Goal: Transaction & Acquisition: Book appointment/travel/reservation

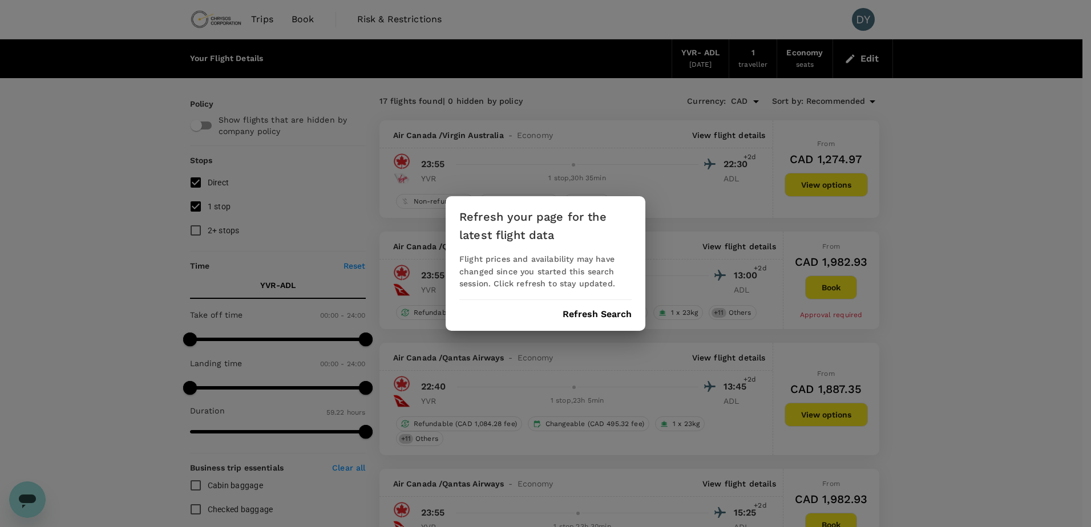
click at [681, 294] on div "Refresh your page for the latest flight data Flight prices and availability may…" at bounding box center [545, 263] width 1091 height 527
click at [596, 312] on button "Refresh Search" at bounding box center [597, 314] width 69 height 10
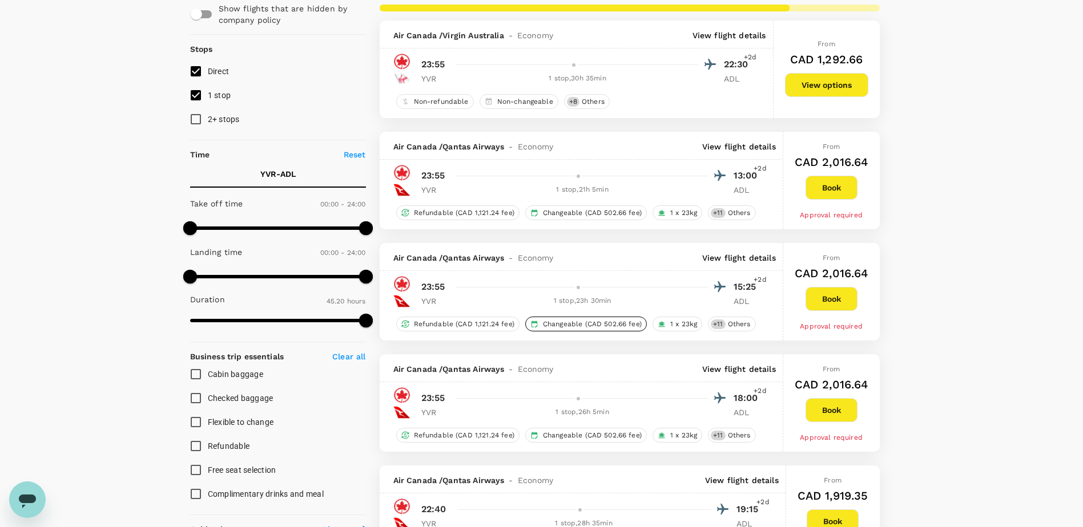
scroll to position [114, 0]
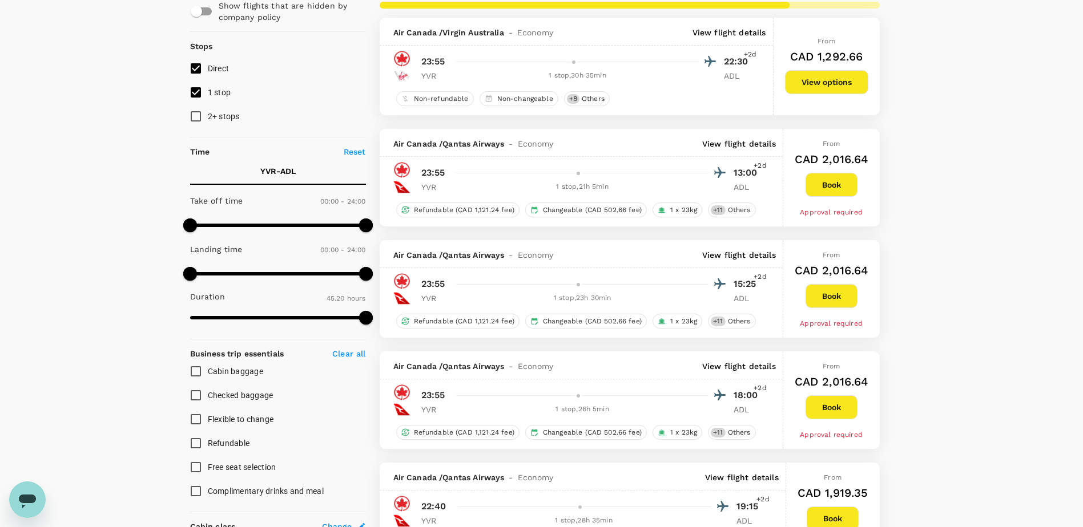
click at [727, 145] on p "View flight details" at bounding box center [739, 143] width 74 height 11
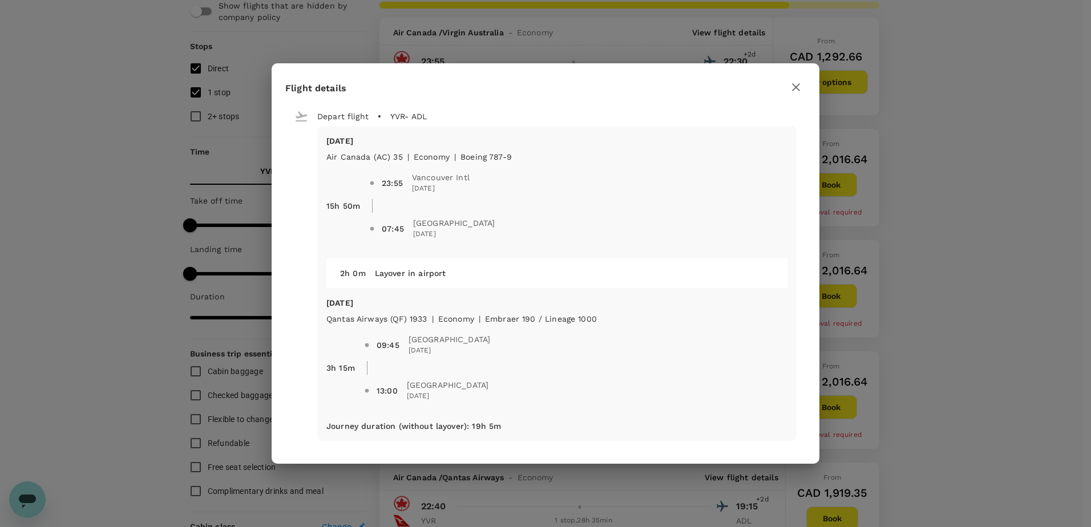
click at [790, 89] on icon "button" at bounding box center [796, 87] width 14 height 14
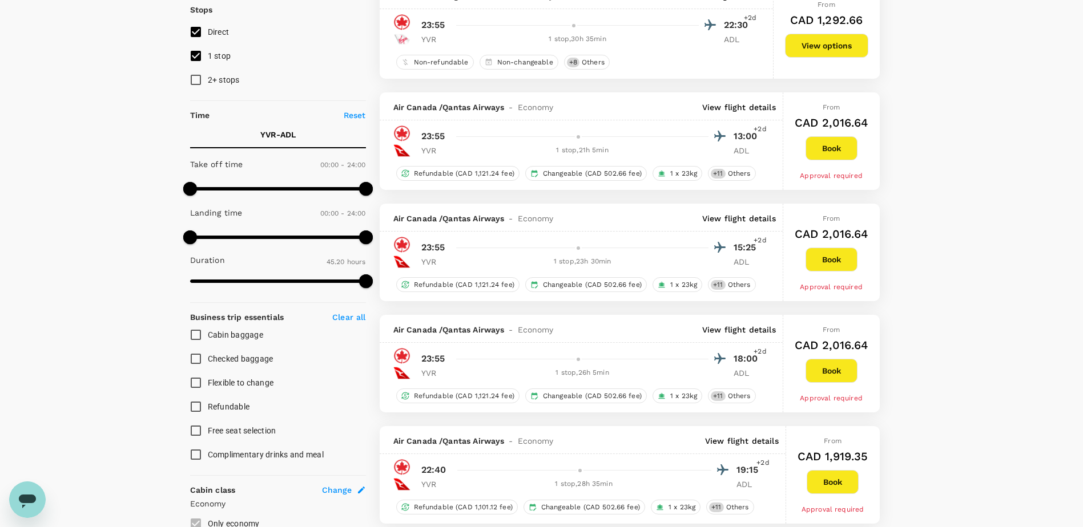
scroll to position [285, 0]
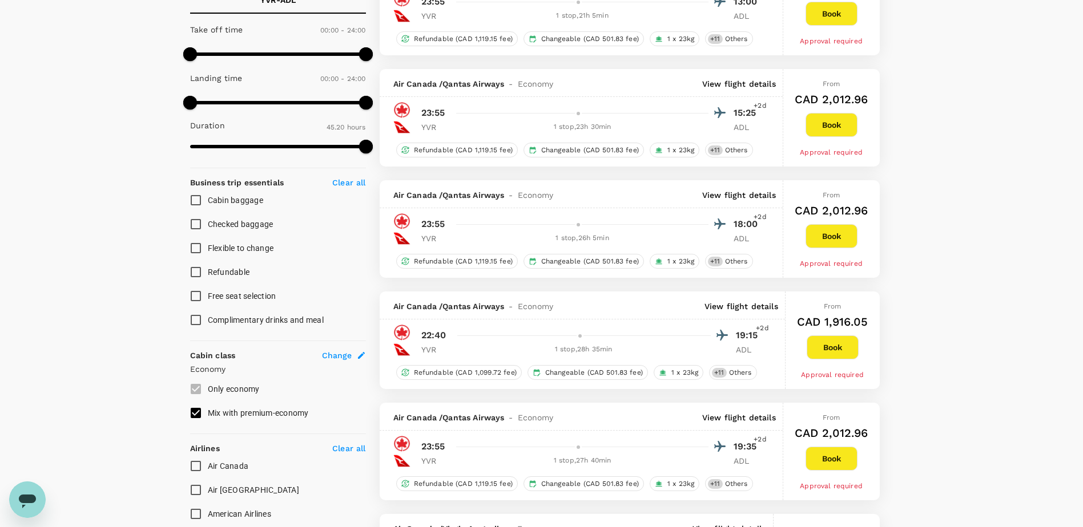
click at [721, 306] on p "View flight details" at bounding box center [741, 306] width 74 height 11
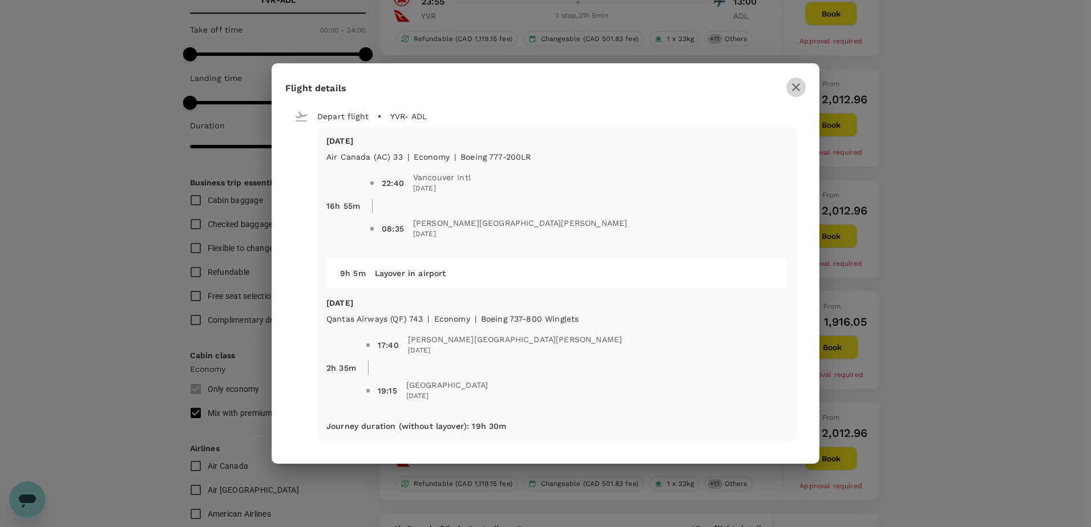
click at [789, 91] on button "button" at bounding box center [795, 87] width 19 height 19
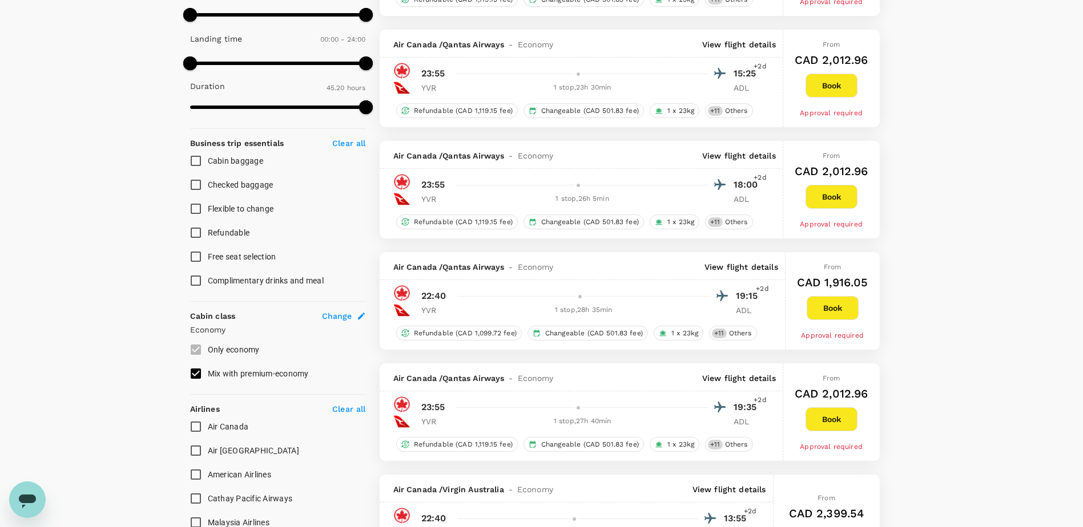
scroll to position [342, 0]
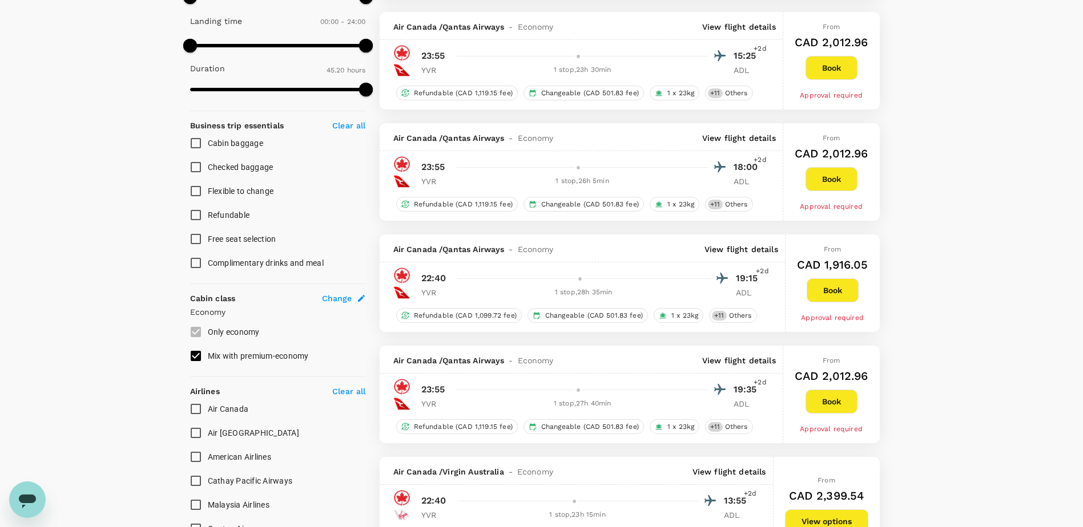
click at [744, 360] on p "View flight details" at bounding box center [739, 360] width 74 height 11
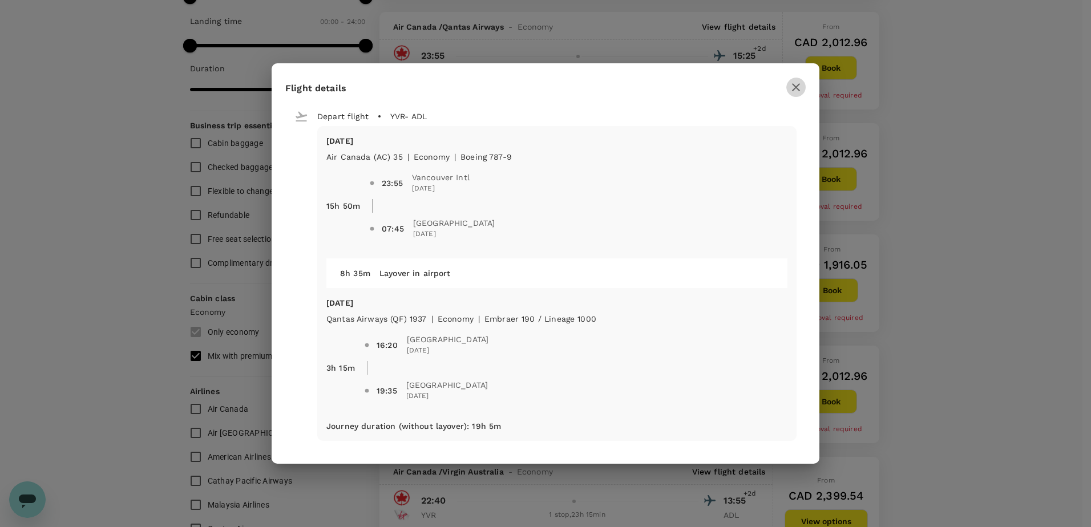
click at [792, 90] on icon "button" at bounding box center [796, 87] width 14 height 14
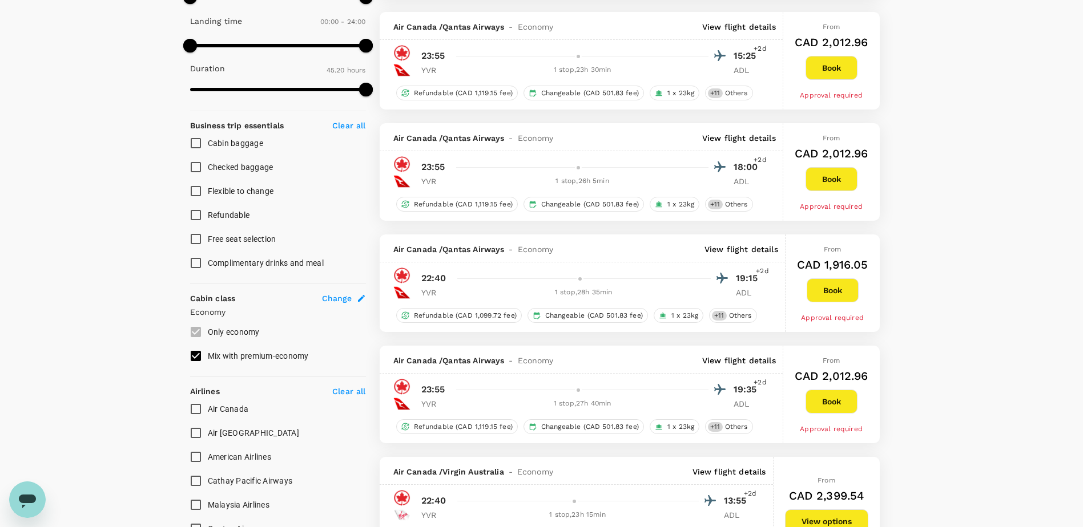
click at [732, 143] on p "View flight details" at bounding box center [739, 137] width 74 height 11
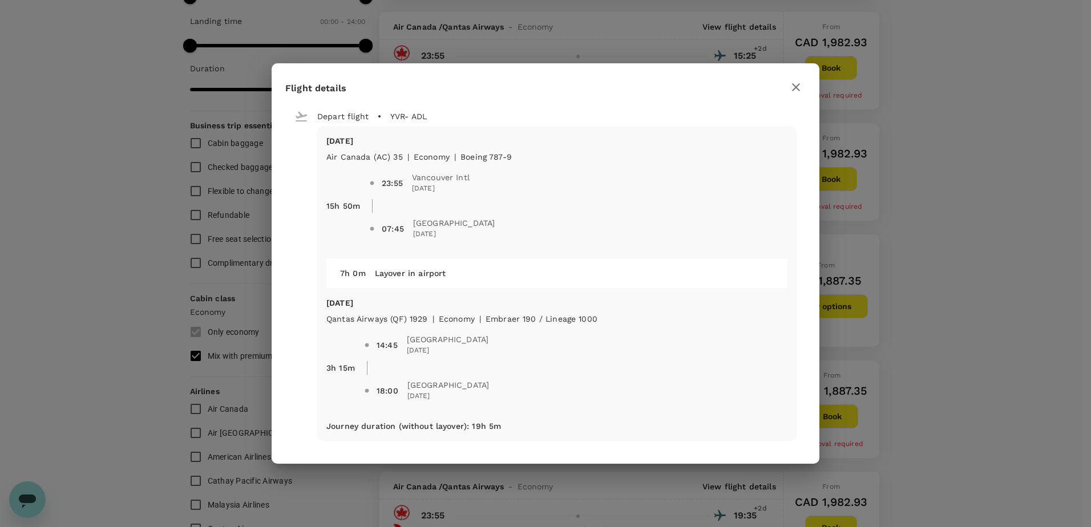
click at [790, 86] on icon "button" at bounding box center [796, 87] width 14 height 14
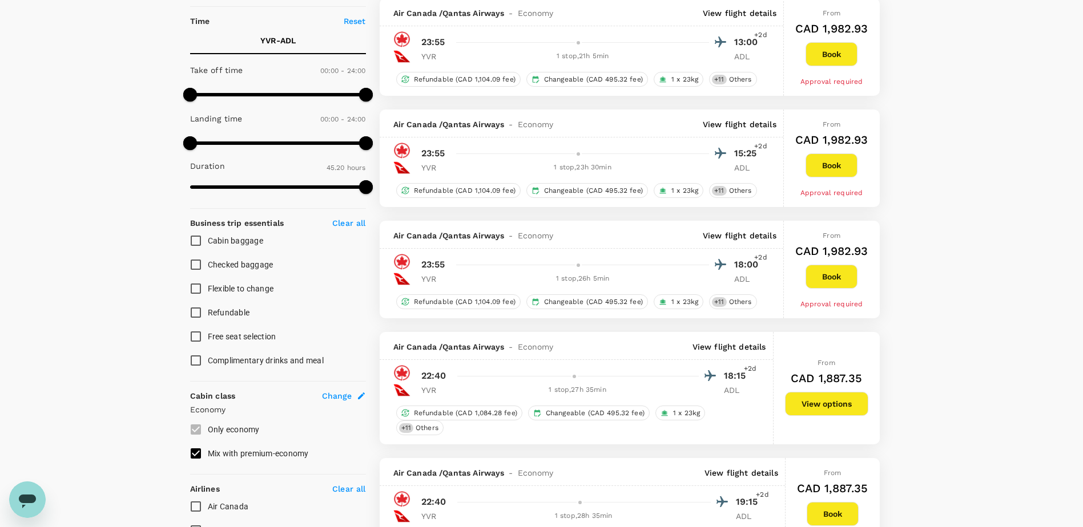
scroll to position [228, 0]
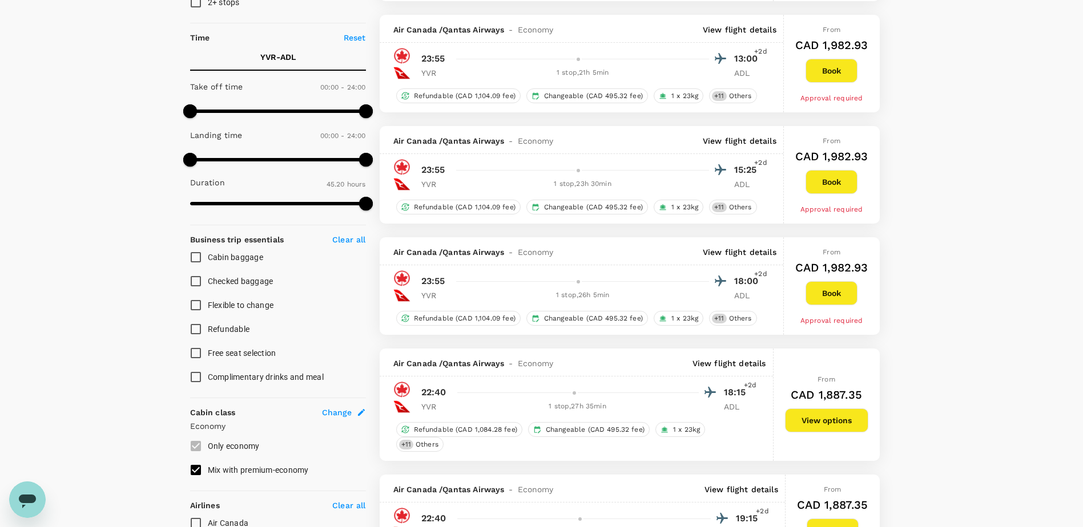
click at [752, 136] on p "View flight details" at bounding box center [739, 140] width 74 height 11
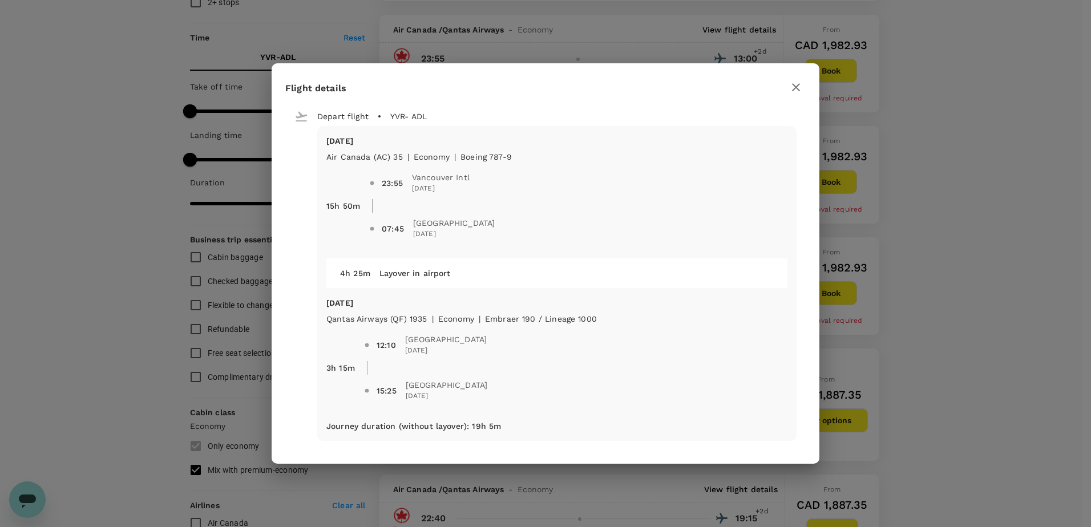
click at [797, 88] on icon "button" at bounding box center [796, 87] width 8 height 8
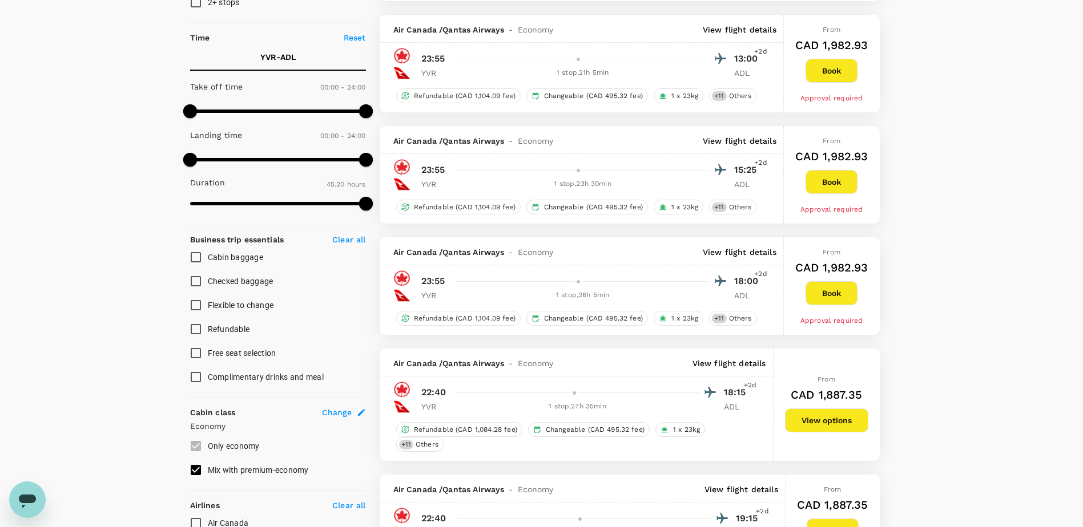
click at [758, 142] on p "View flight details" at bounding box center [739, 140] width 74 height 11
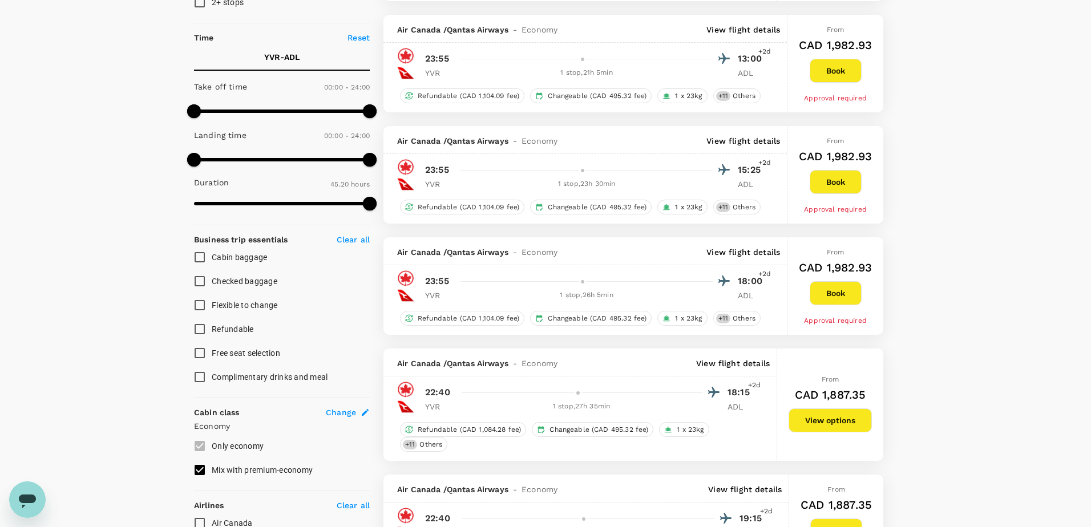
type input "3562"
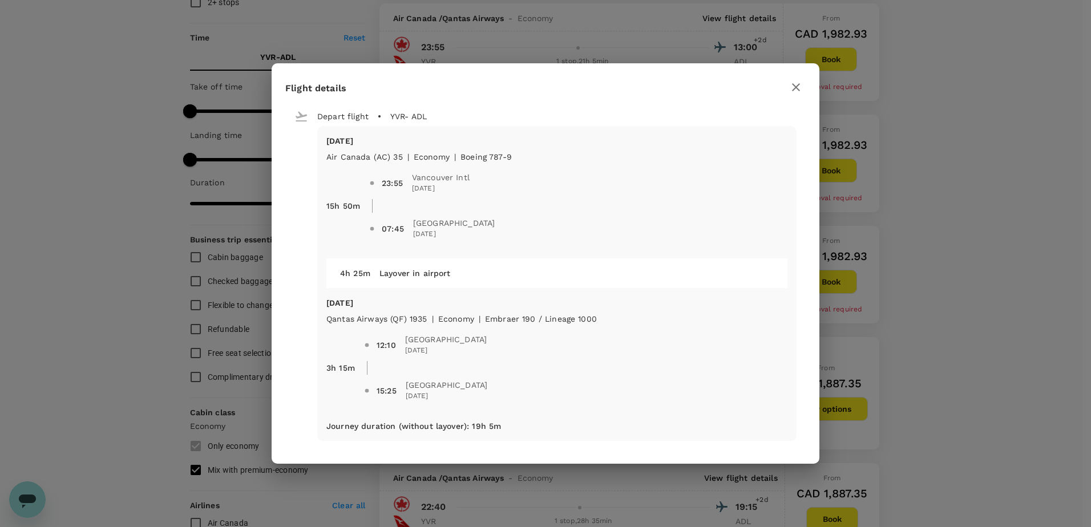
click at [788, 86] on button "button" at bounding box center [795, 87] width 19 height 19
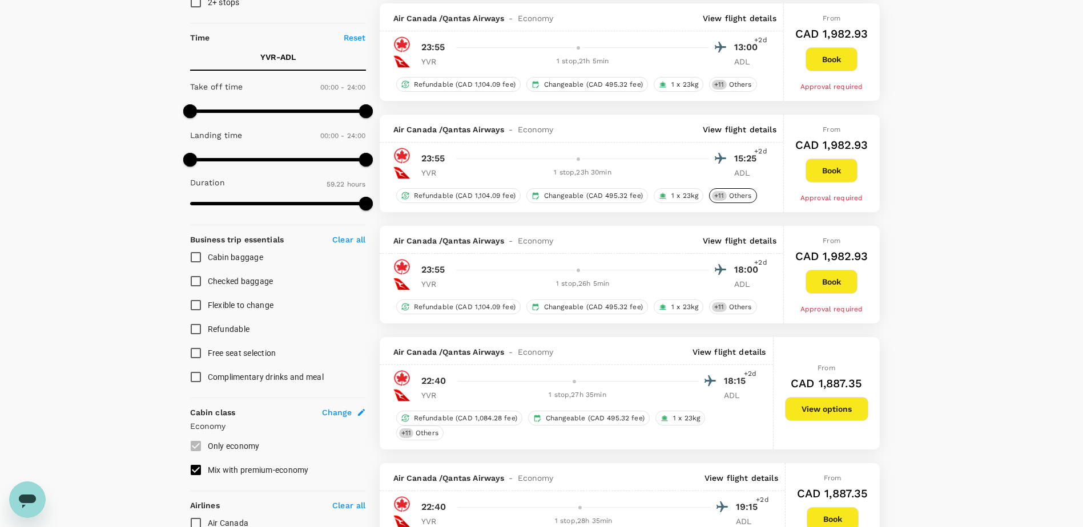
click at [736, 199] on span "Others" at bounding box center [740, 196] width 32 height 10
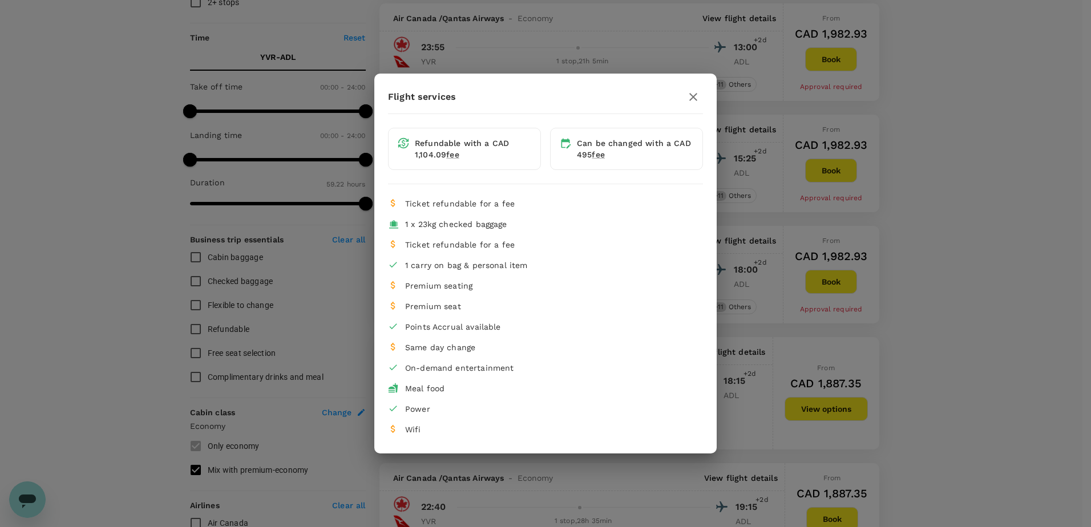
click at [689, 98] on icon "button" at bounding box center [693, 97] width 14 height 14
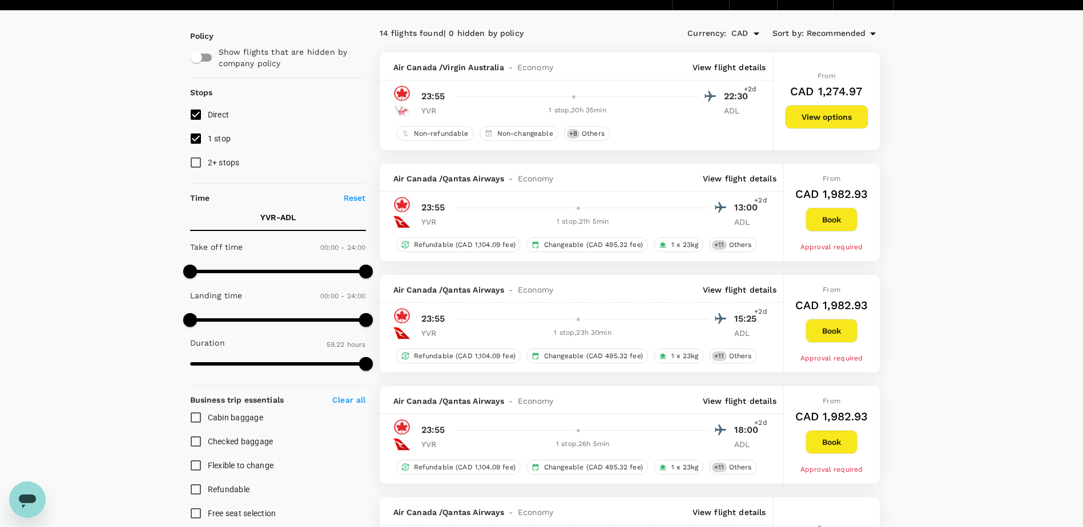
scroll to position [57, 0]
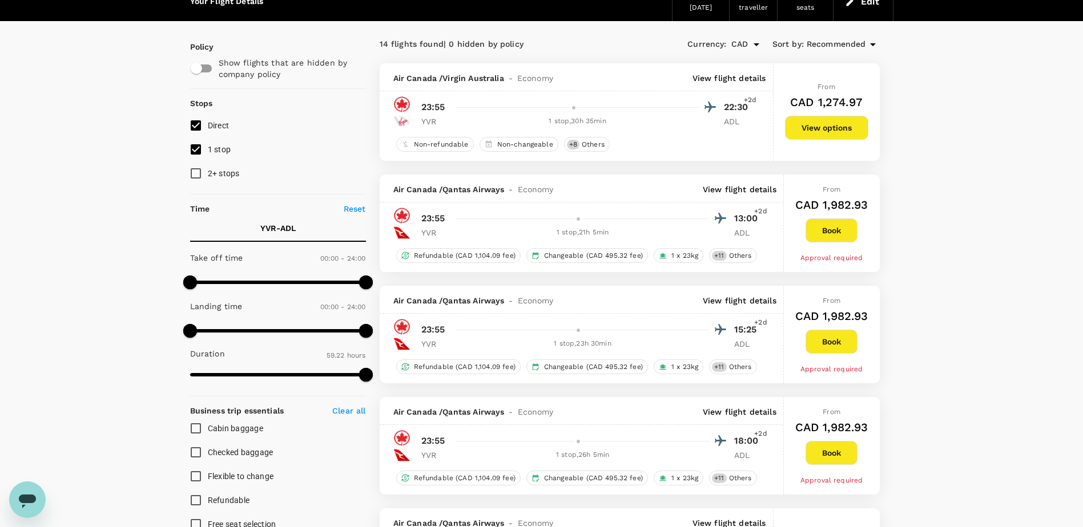
click at [724, 302] on p "View flight details" at bounding box center [739, 300] width 74 height 11
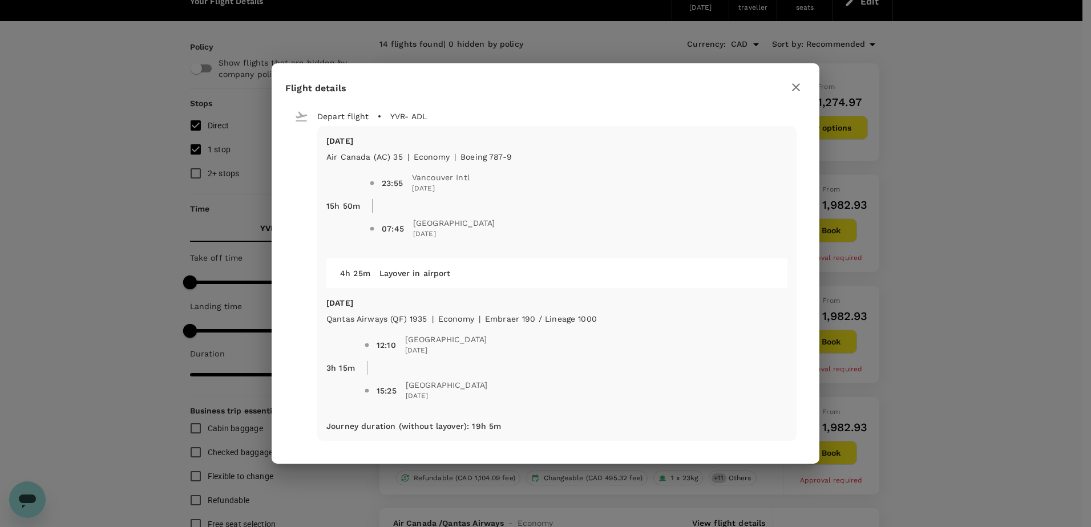
click at [799, 93] on icon "button" at bounding box center [796, 87] width 14 height 14
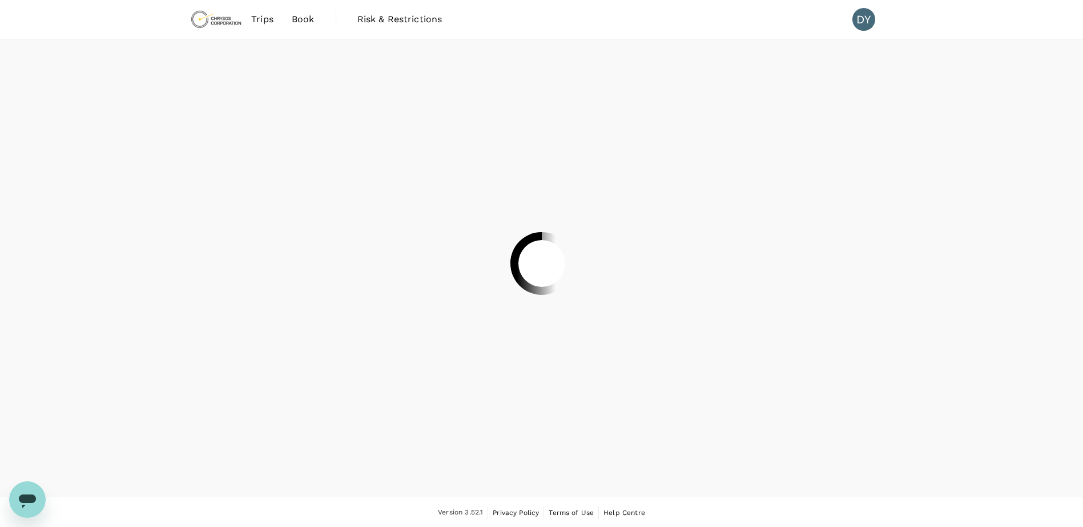
scroll to position [1, 0]
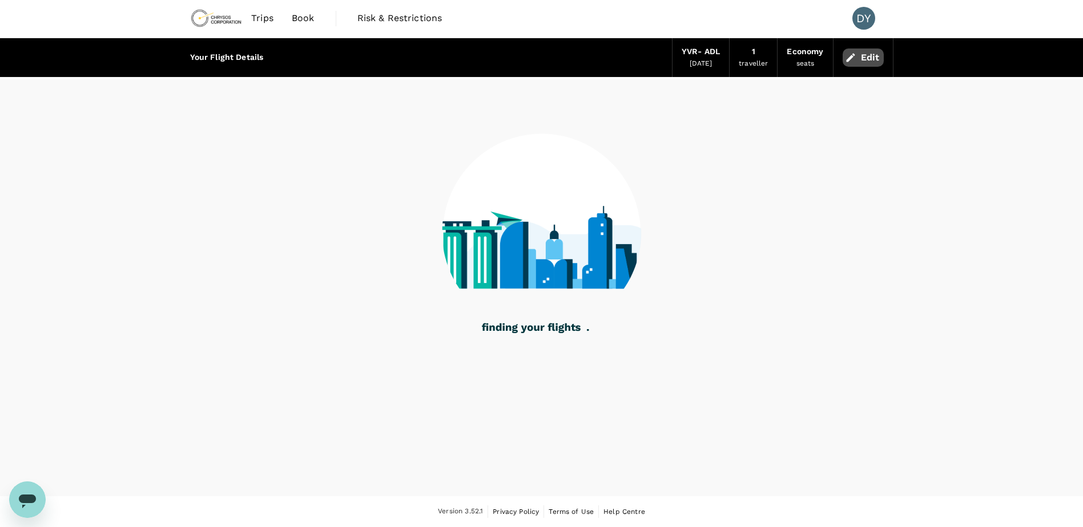
click at [857, 66] on button "Edit" at bounding box center [862, 58] width 41 height 18
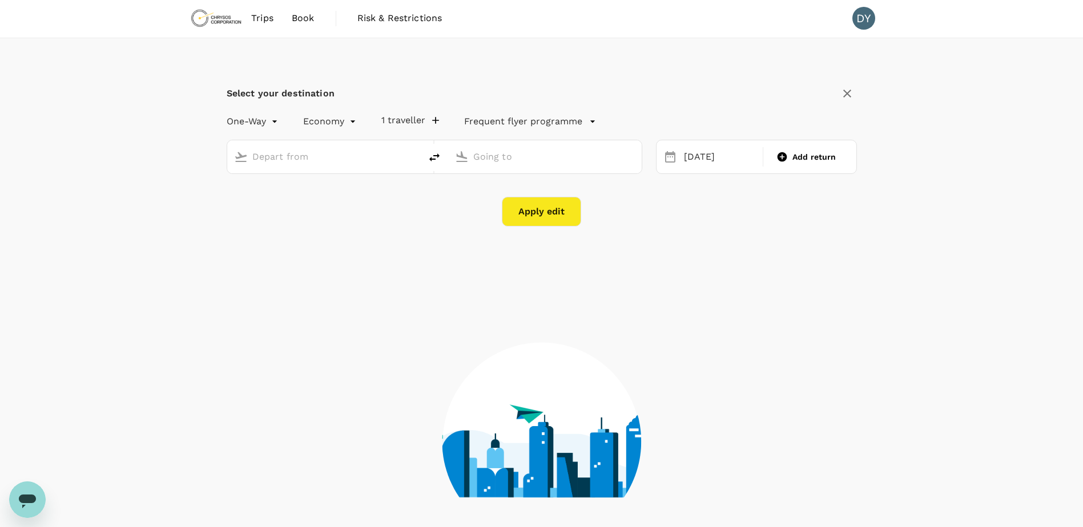
type input "Vancouver Intl (YVR)"
type input "Adelaide (ADL)"
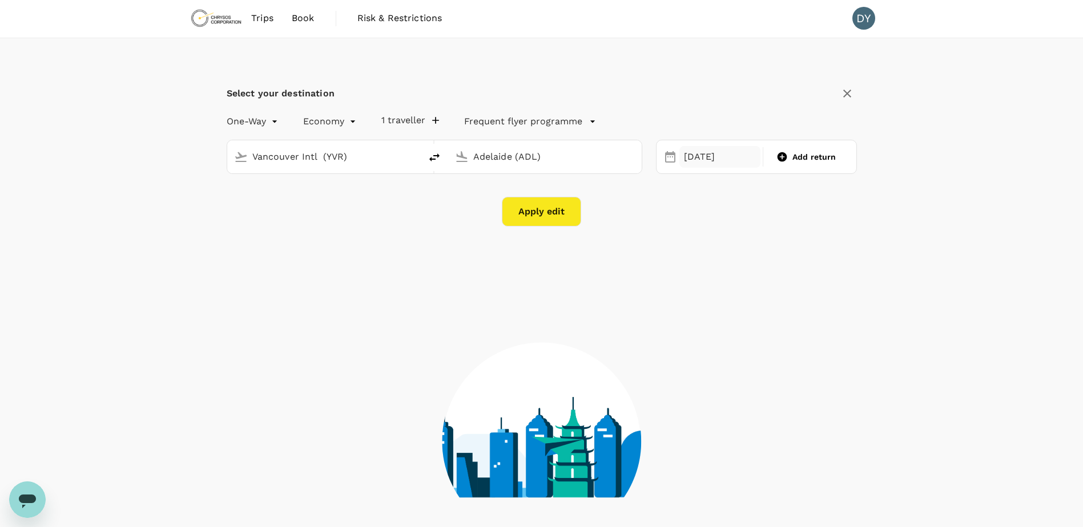
click at [697, 161] on div "31 Oct" at bounding box center [720, 157] width 82 height 22
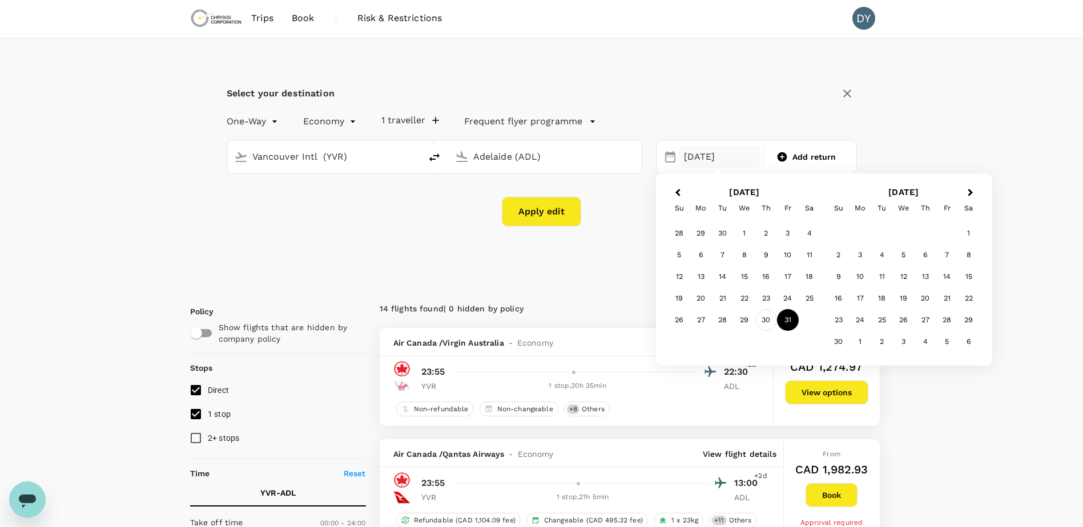
click at [766, 320] on div "30" at bounding box center [766, 320] width 22 height 22
click at [557, 221] on button "Apply edit" at bounding box center [541, 212] width 79 height 30
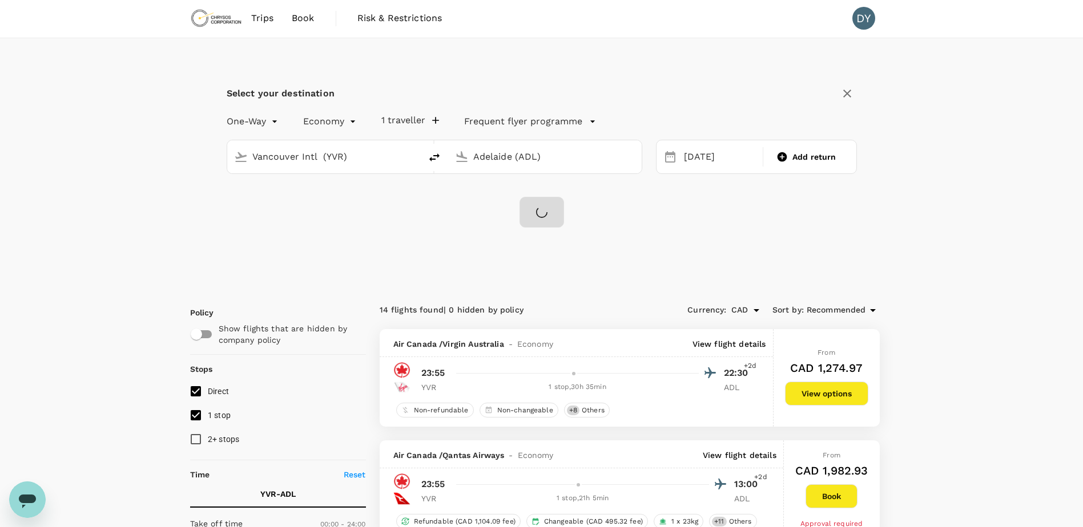
checkbox input "false"
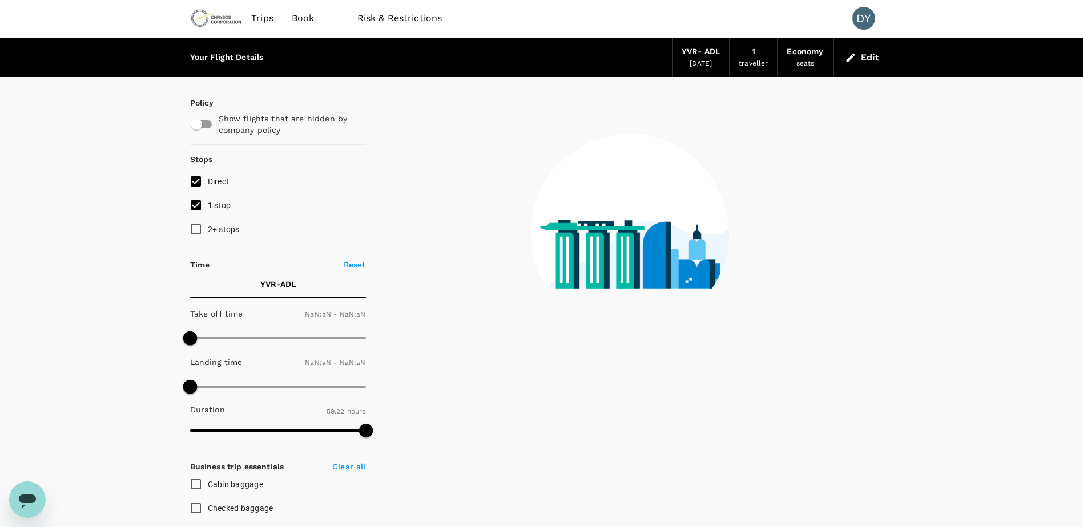
type input "1440"
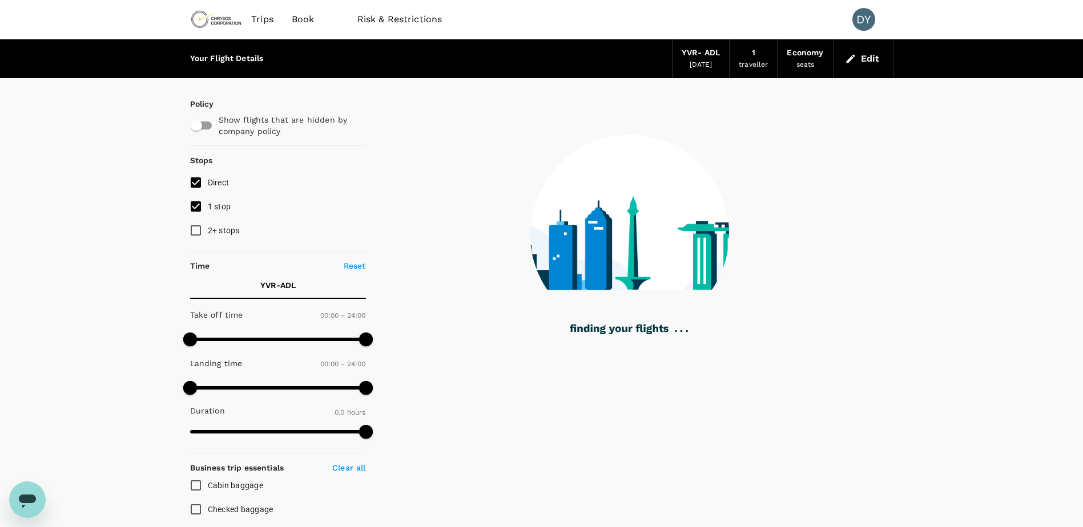
type input "2465"
checkbox input "true"
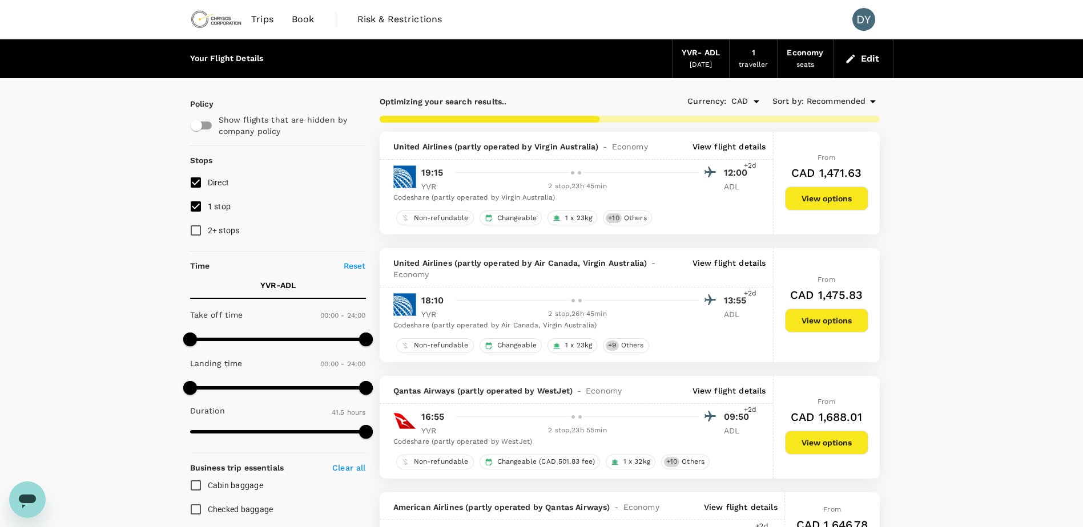
click at [718, 143] on p "View flight details" at bounding box center [729, 146] width 74 height 11
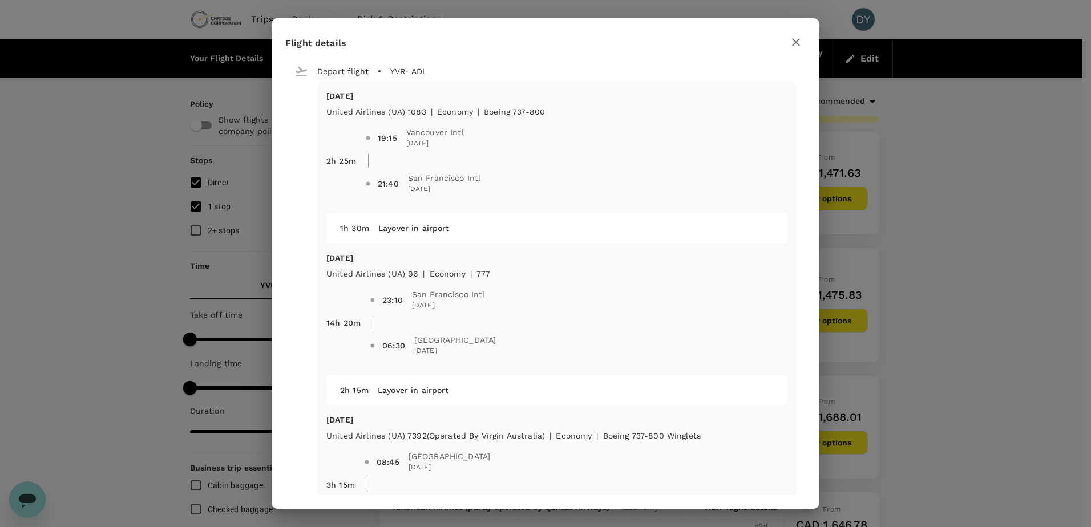
click at [795, 42] on icon "button" at bounding box center [796, 42] width 8 height 8
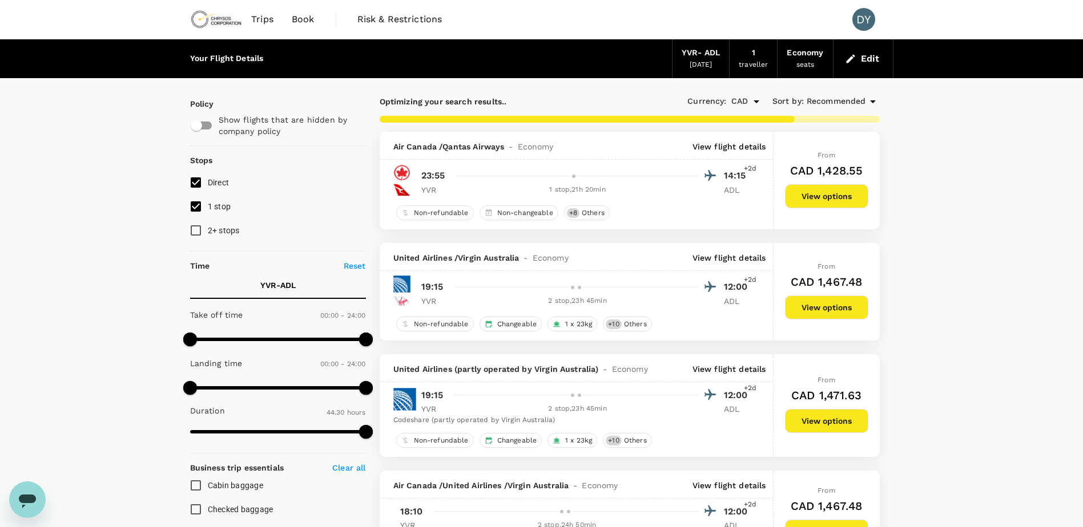
click at [730, 150] on p "View flight details" at bounding box center [729, 146] width 74 height 11
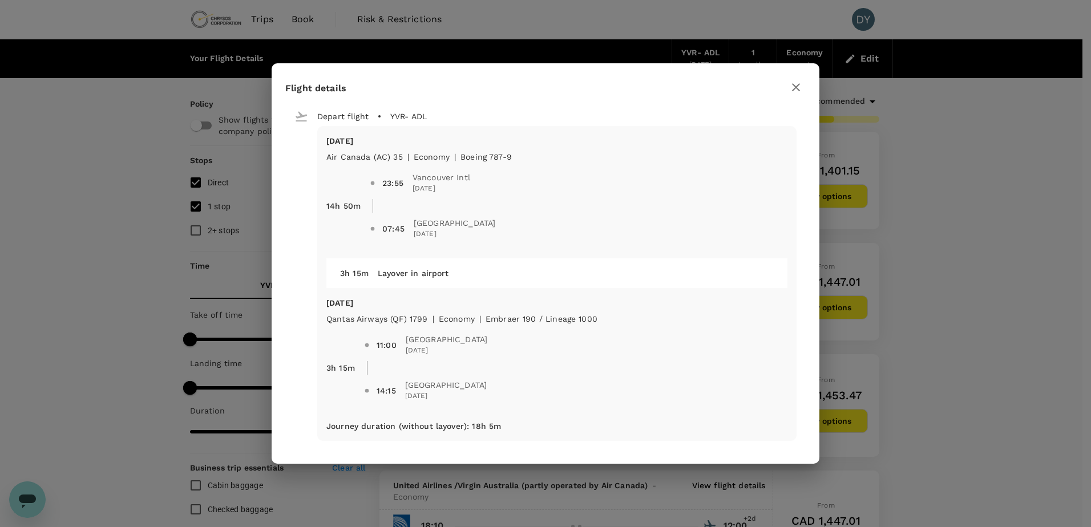
click at [796, 87] on icon "button" at bounding box center [796, 87] width 8 height 8
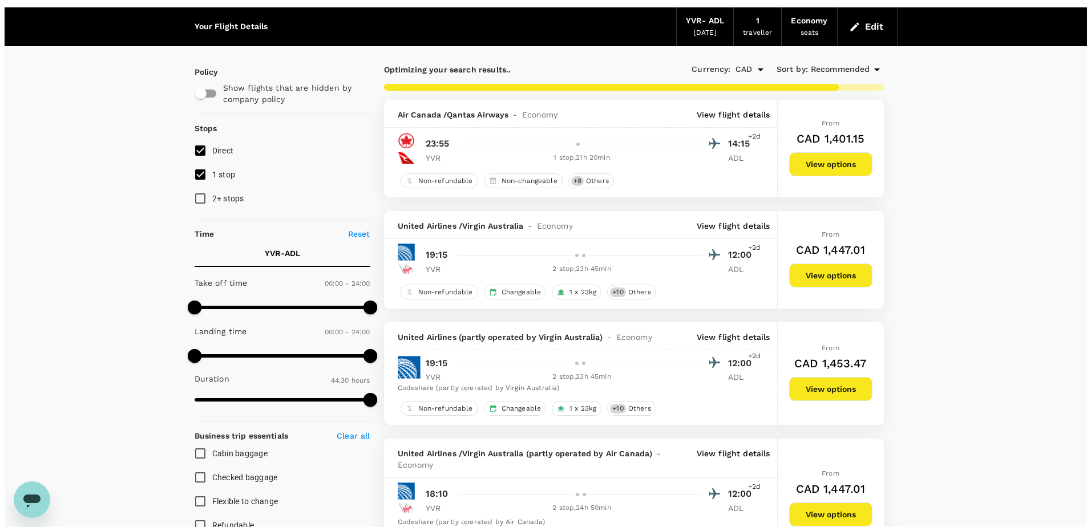
scroll to position [57, 0]
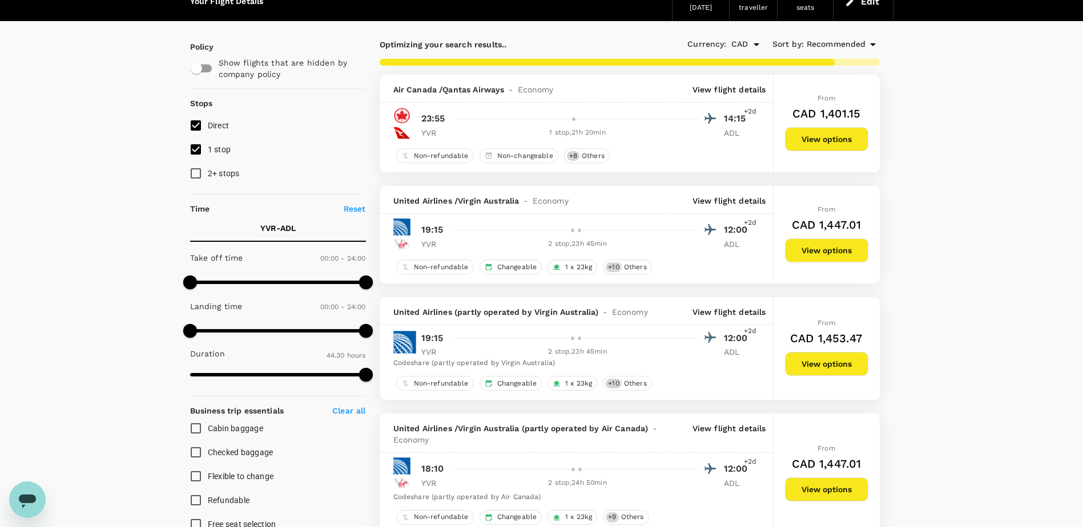
click at [744, 195] on p "View flight details" at bounding box center [729, 200] width 74 height 11
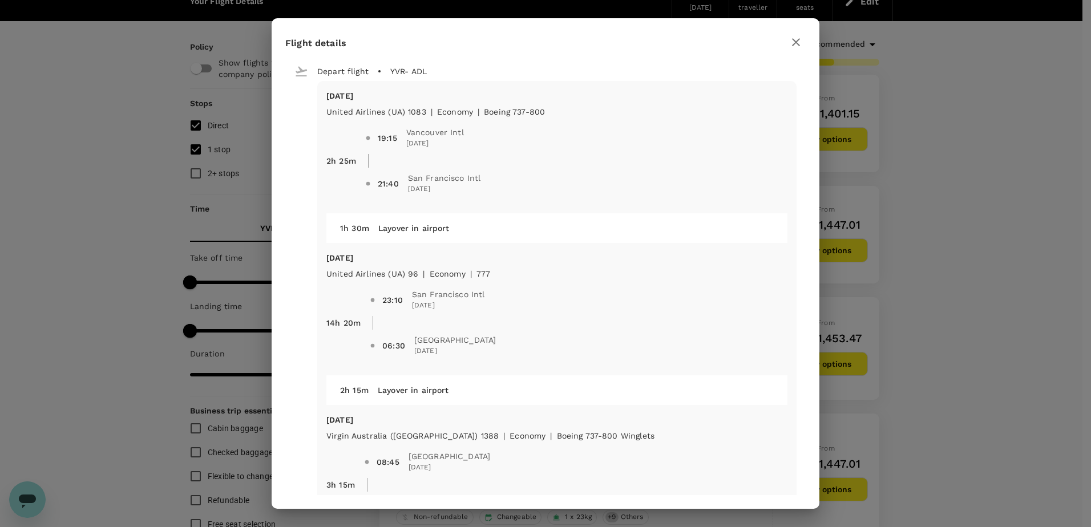
type input "4355"
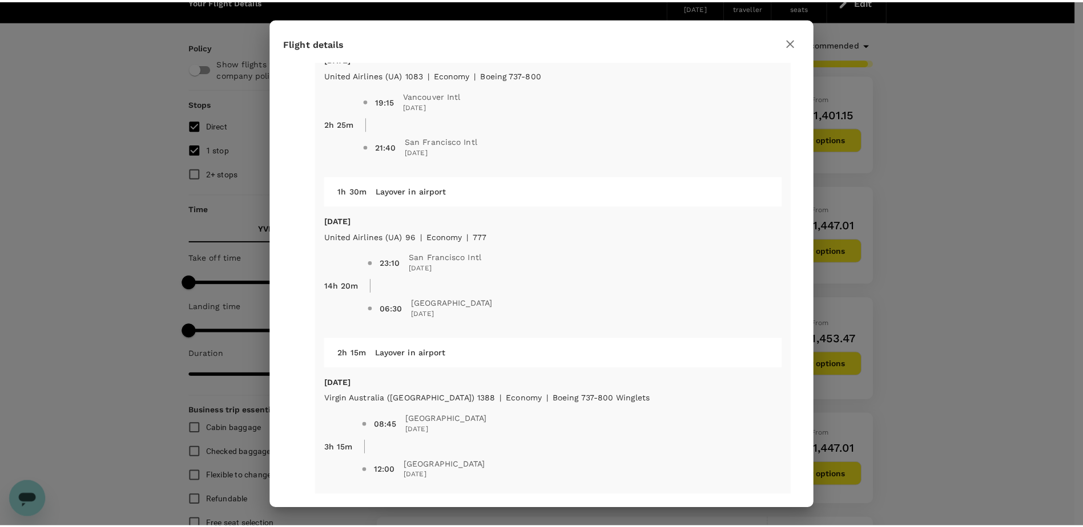
scroll to position [72, 0]
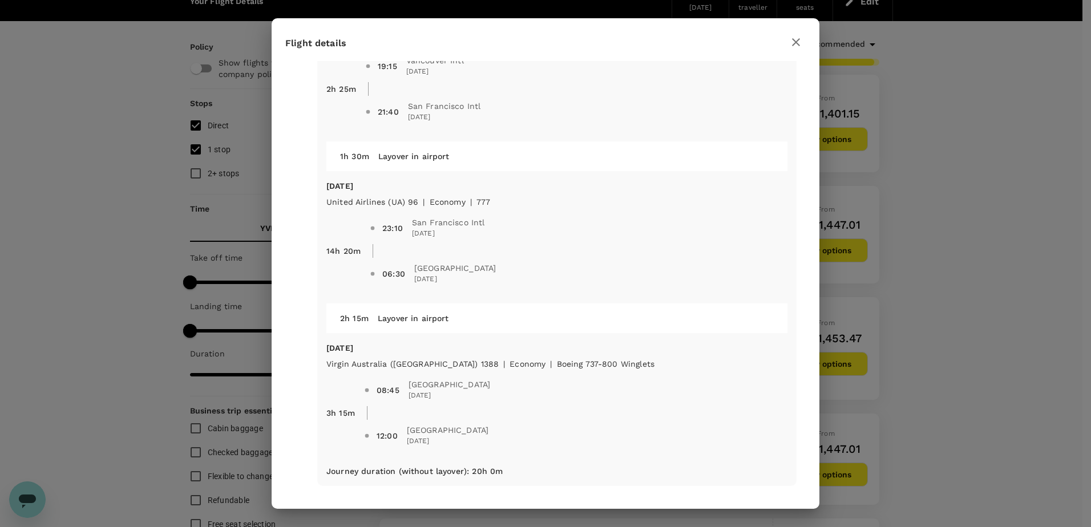
click at [802, 38] on icon "button" at bounding box center [796, 42] width 14 height 14
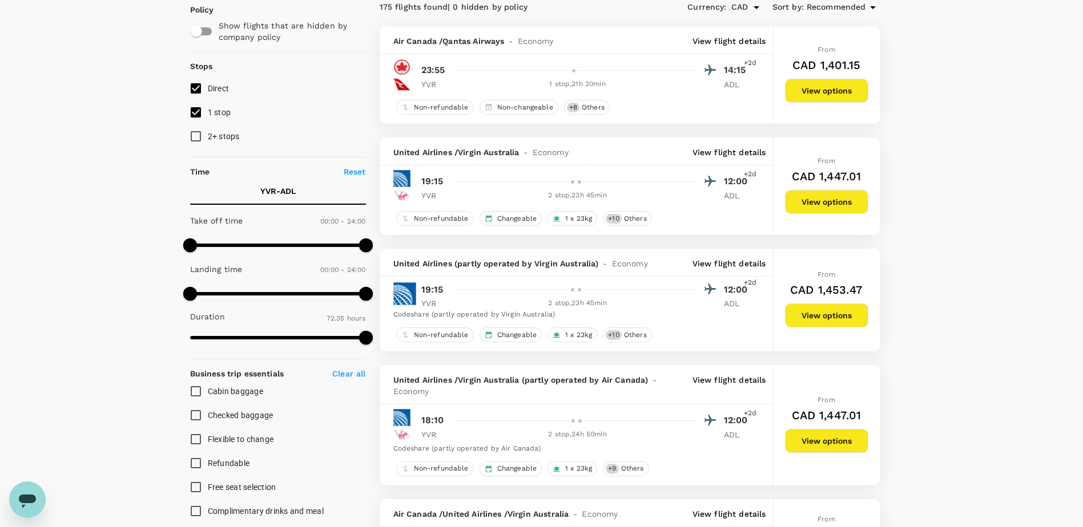
scroll to position [114, 0]
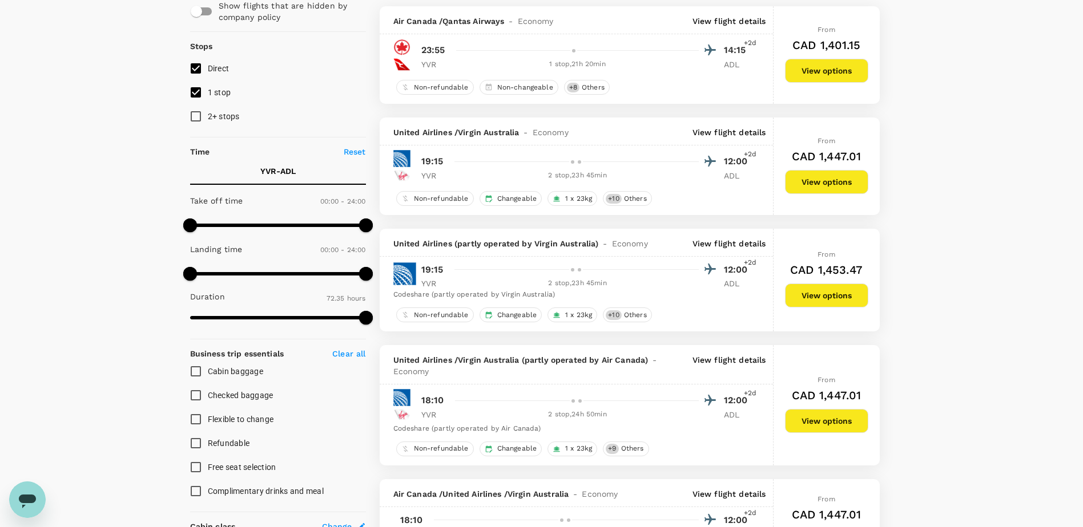
click at [740, 241] on p "View flight details" at bounding box center [729, 243] width 74 height 11
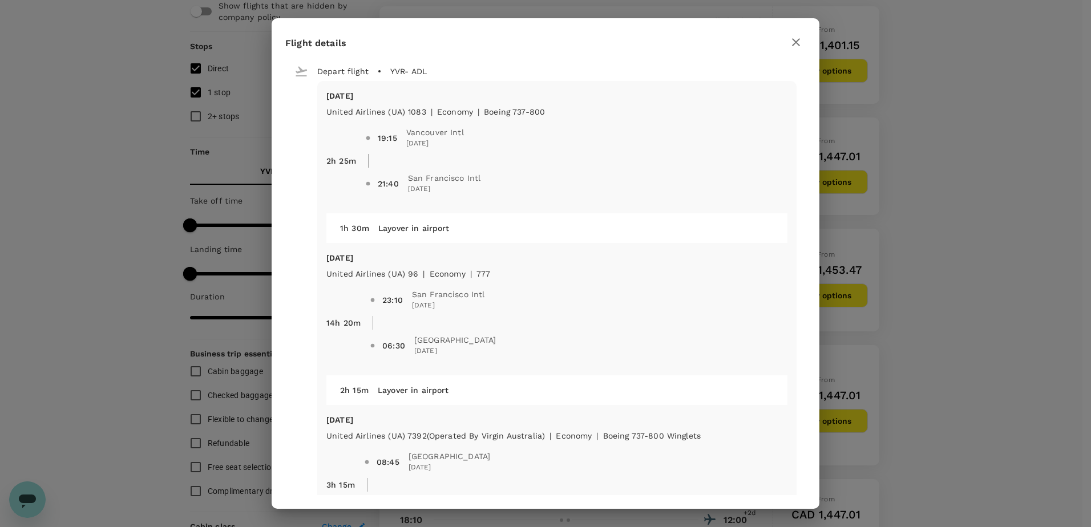
click at [794, 42] on icon "button" at bounding box center [796, 42] width 14 height 14
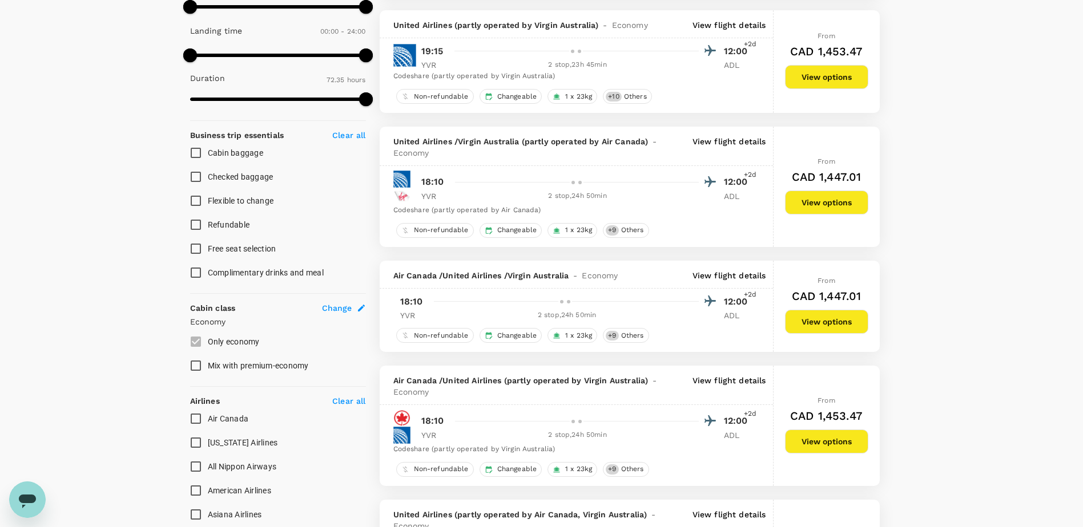
scroll to position [342, 0]
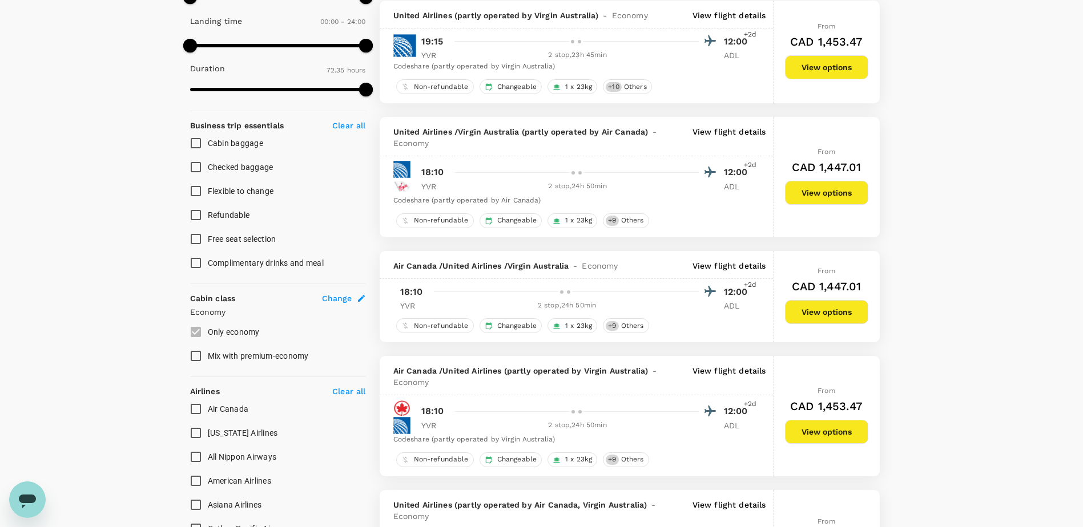
click at [742, 265] on p "View flight details" at bounding box center [729, 265] width 74 height 11
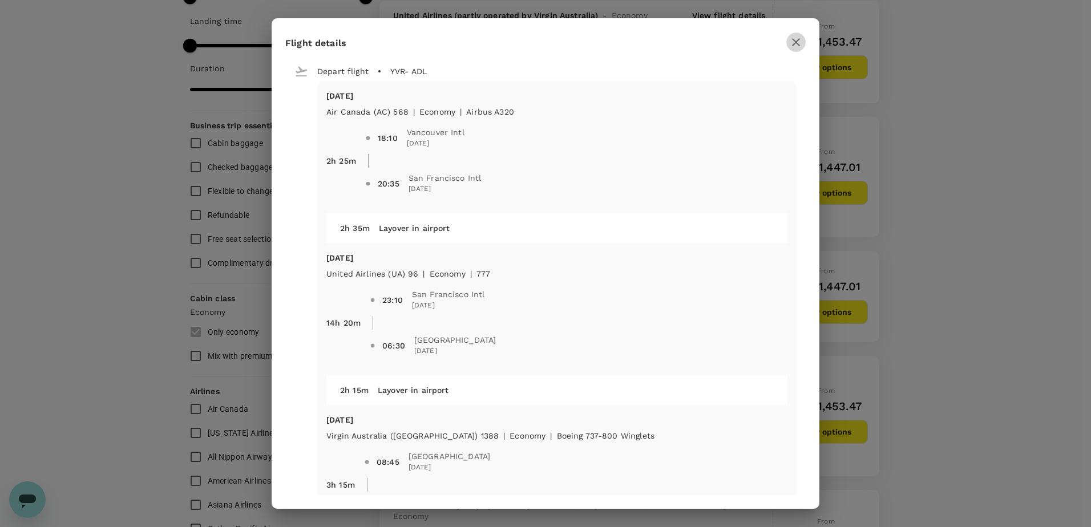
click at [794, 39] on icon "button" at bounding box center [796, 42] width 14 height 14
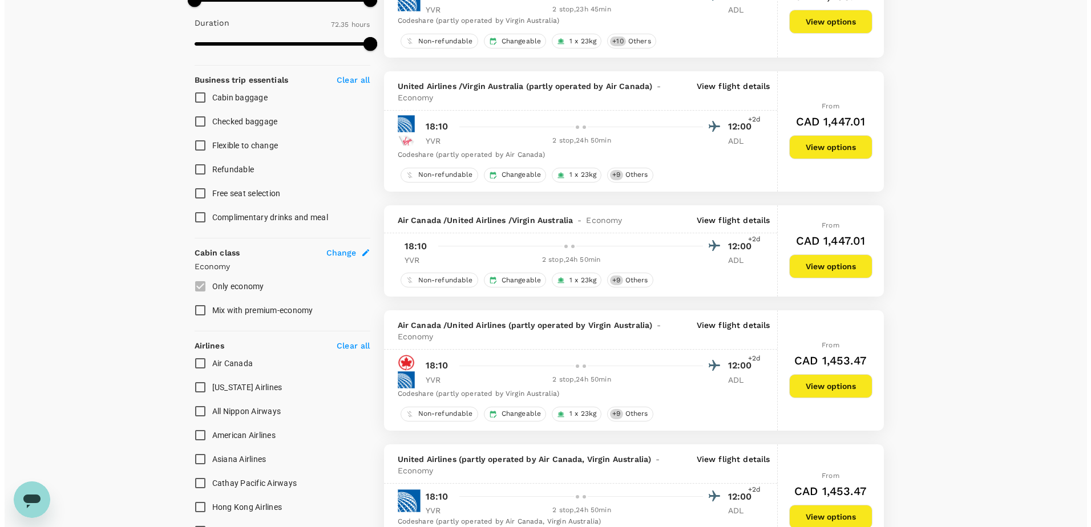
scroll to position [514, 0]
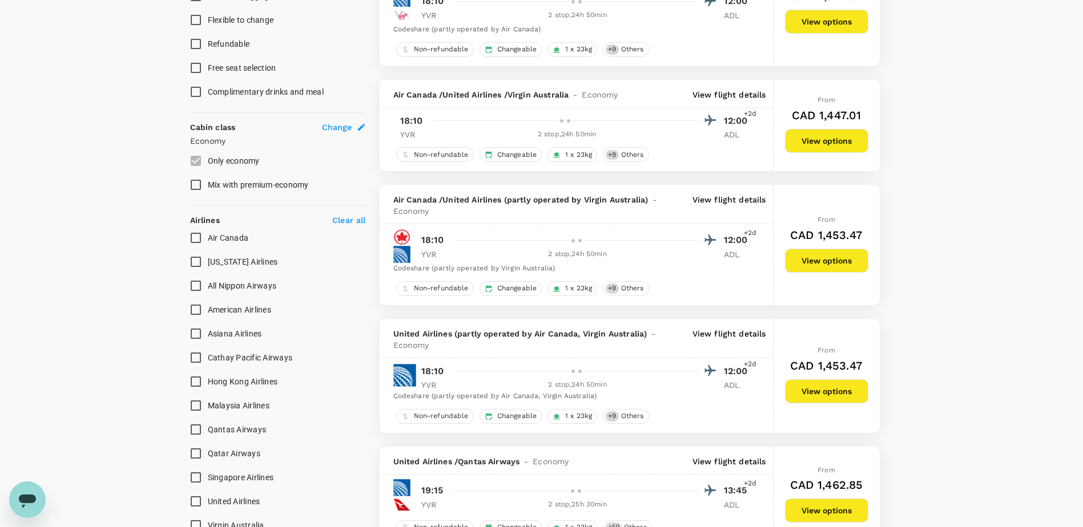
click at [704, 192] on div "Air Canada / United Airlines (partly operated by Virgin Australia) - Economy Vi…" at bounding box center [575, 204] width 393 height 39
click at [718, 199] on p "View flight details" at bounding box center [729, 205] width 74 height 23
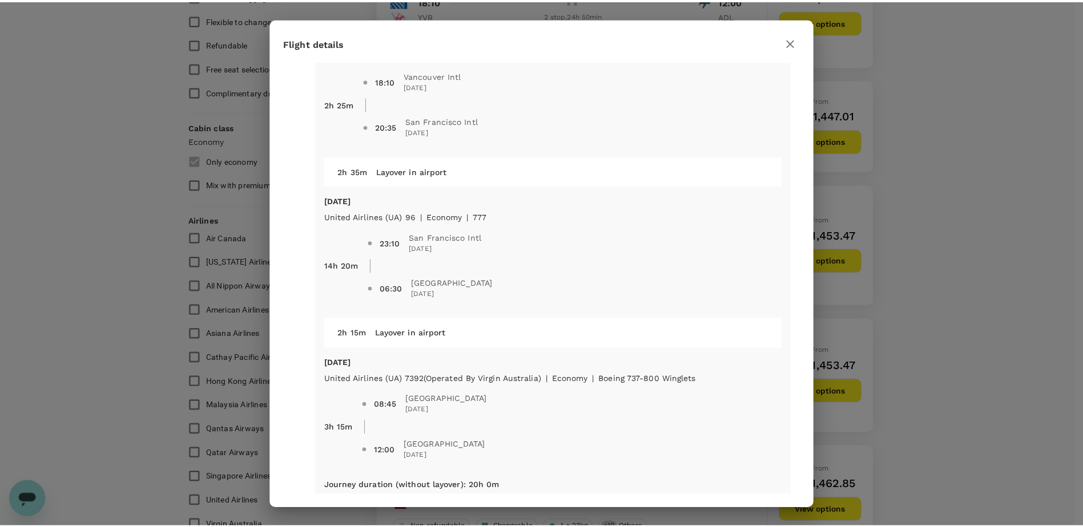
scroll to position [72, 0]
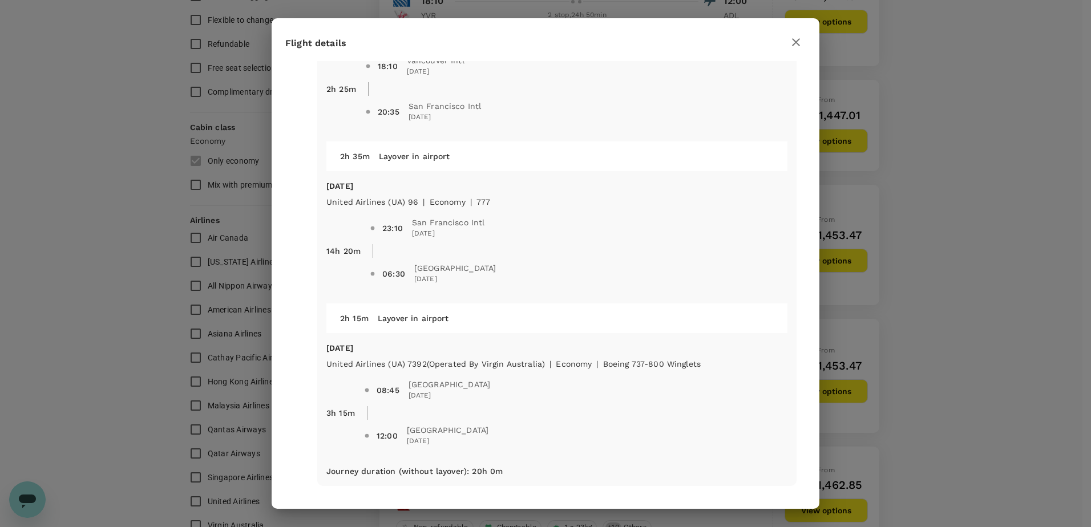
click at [792, 42] on icon "button" at bounding box center [796, 42] width 14 height 14
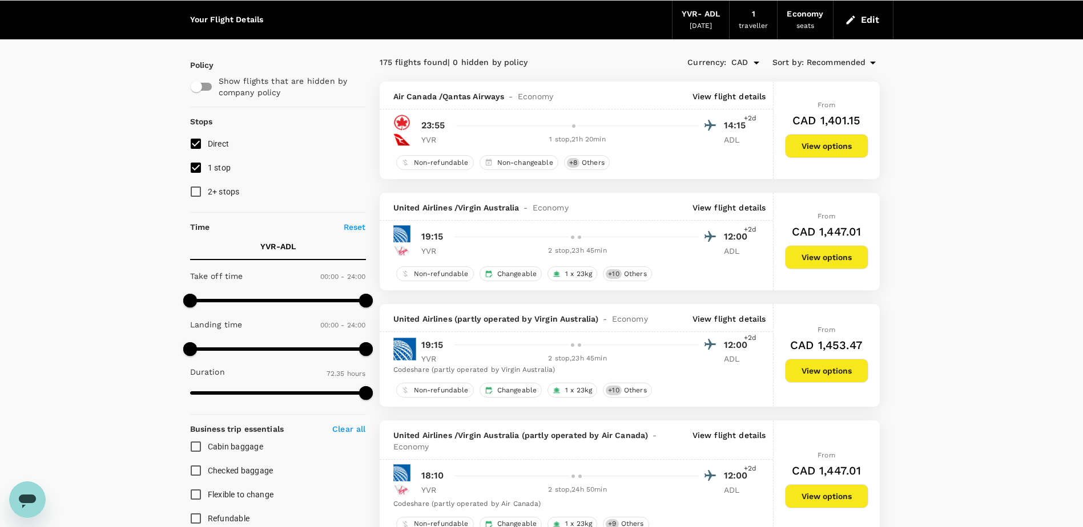
scroll to position [0, 0]
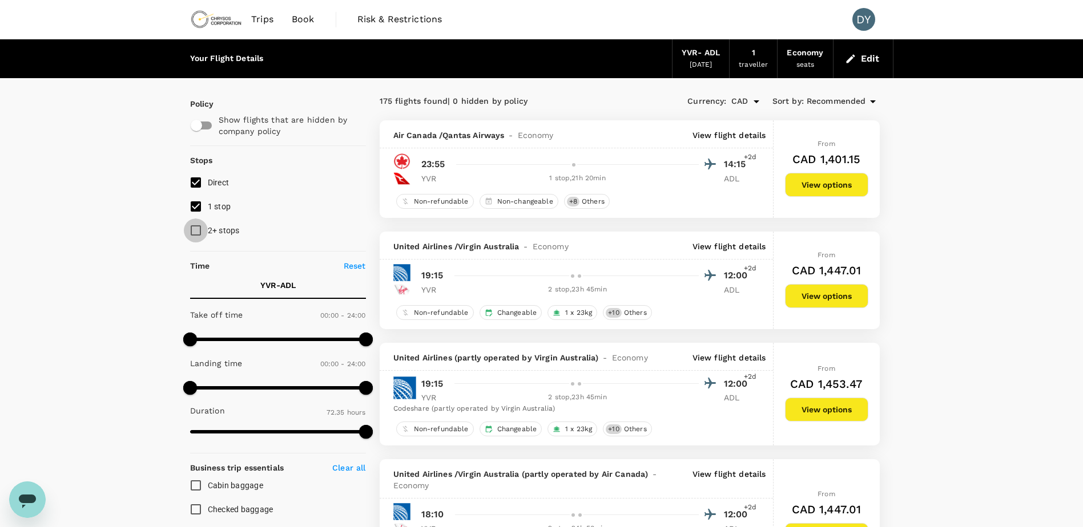
click at [200, 226] on input "2+ stops" at bounding box center [196, 231] width 24 height 24
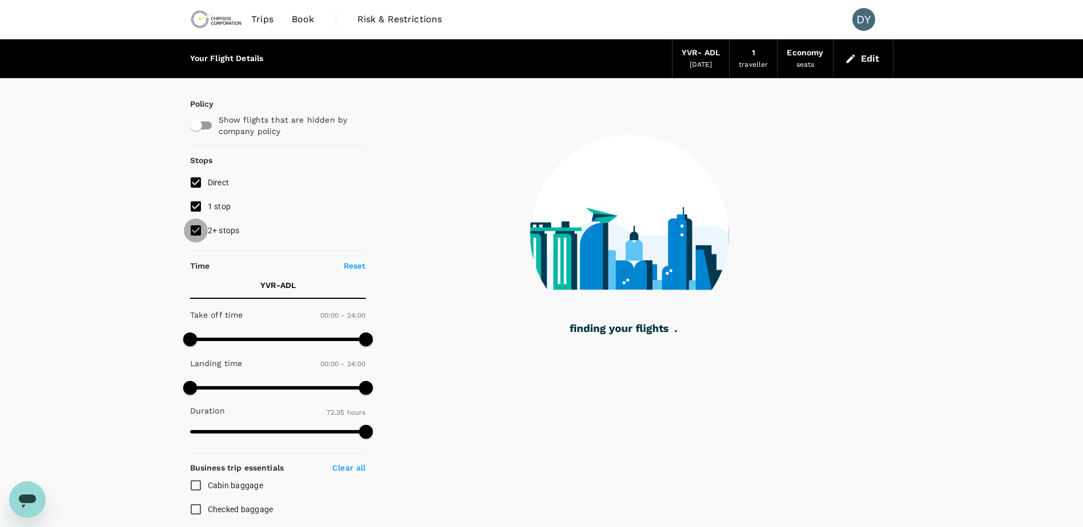
click at [198, 228] on input "2+ stops" at bounding box center [196, 231] width 24 height 24
checkbox input "false"
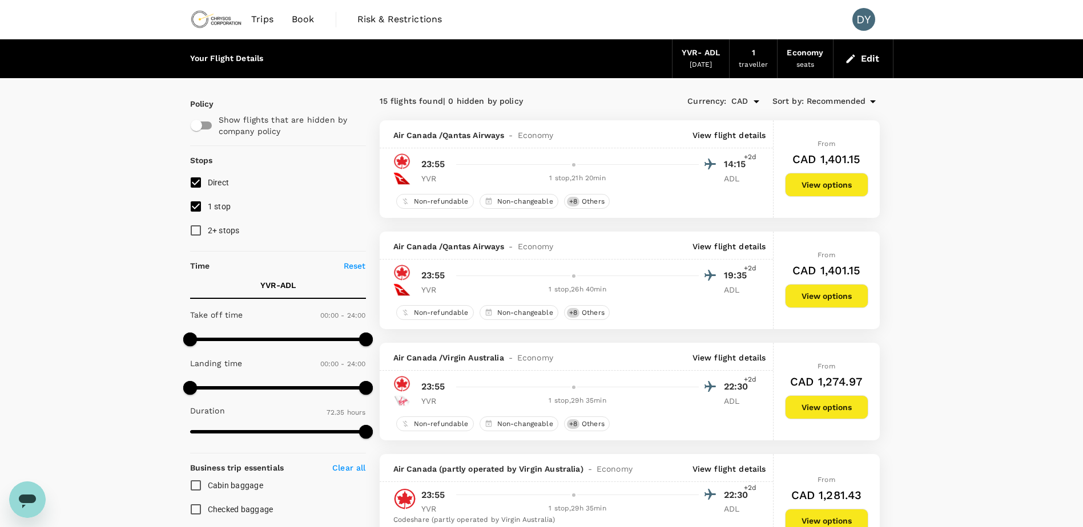
click at [726, 134] on p "View flight details" at bounding box center [729, 135] width 74 height 11
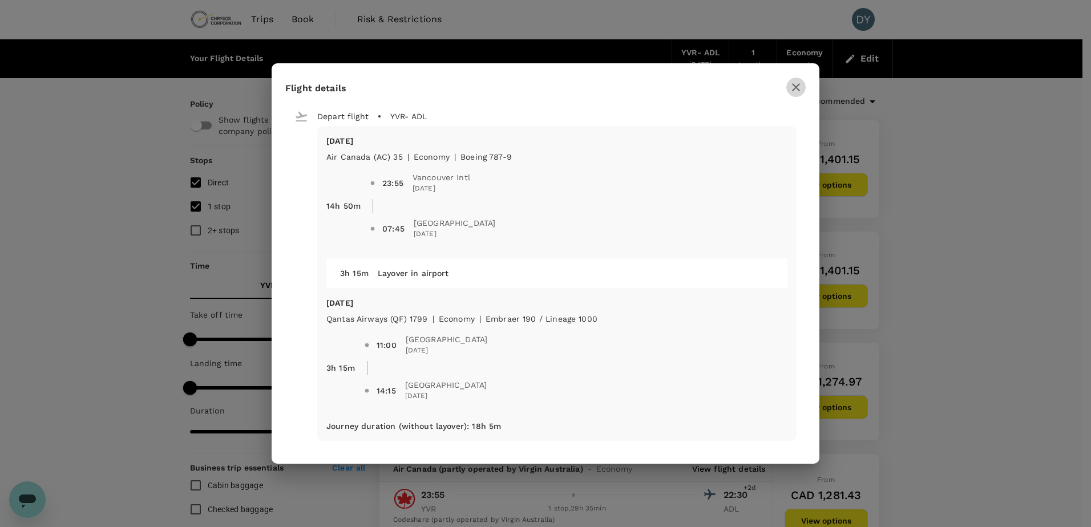
click at [799, 87] on icon "button" at bounding box center [796, 87] width 14 height 14
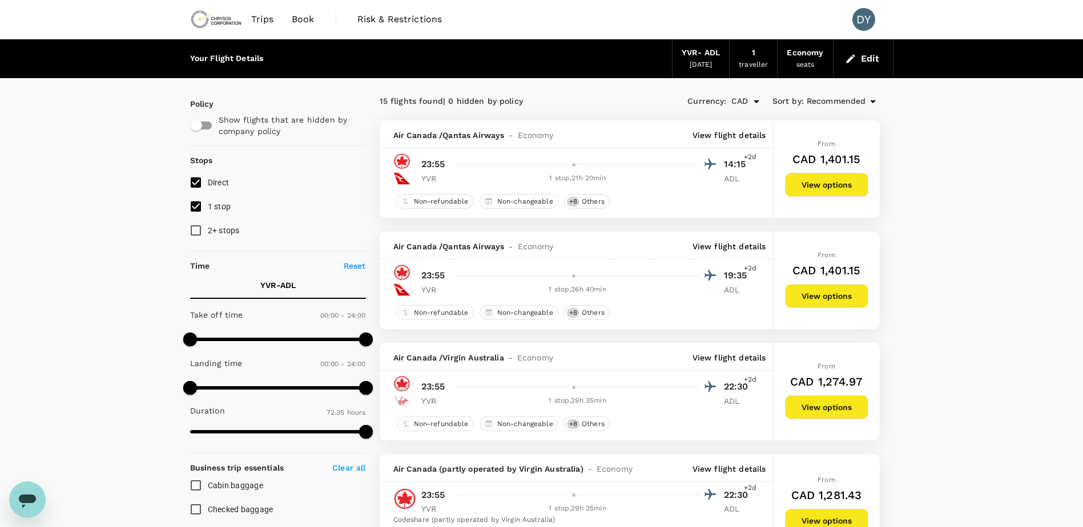
click at [753, 244] on p "View flight details" at bounding box center [729, 246] width 74 height 11
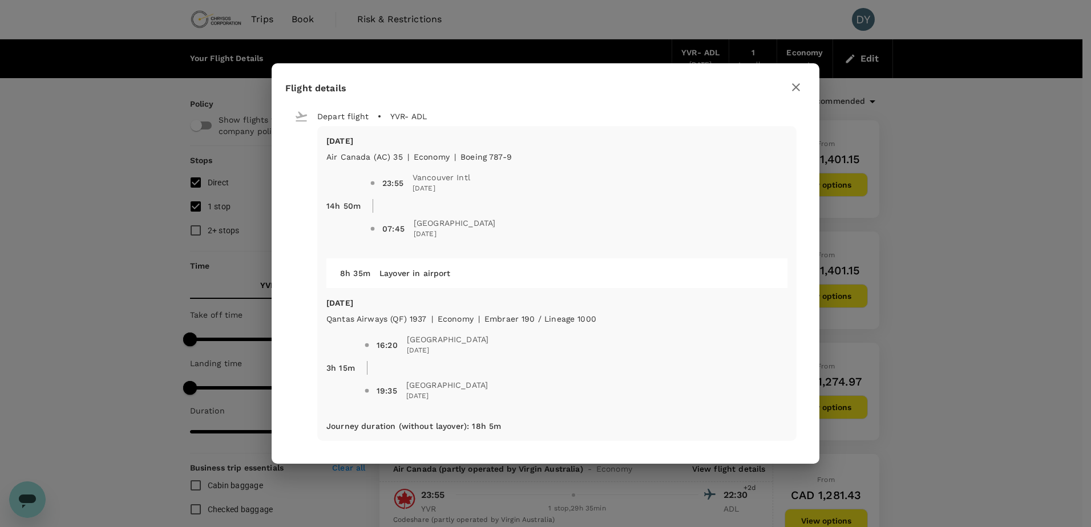
click at [794, 90] on icon "button" at bounding box center [796, 87] width 8 height 8
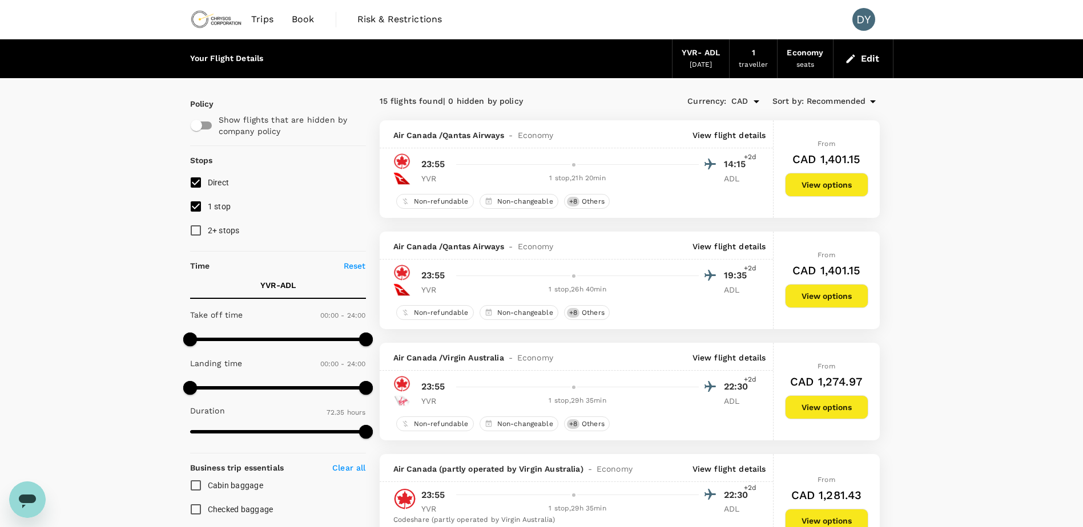
scroll to position [114, 0]
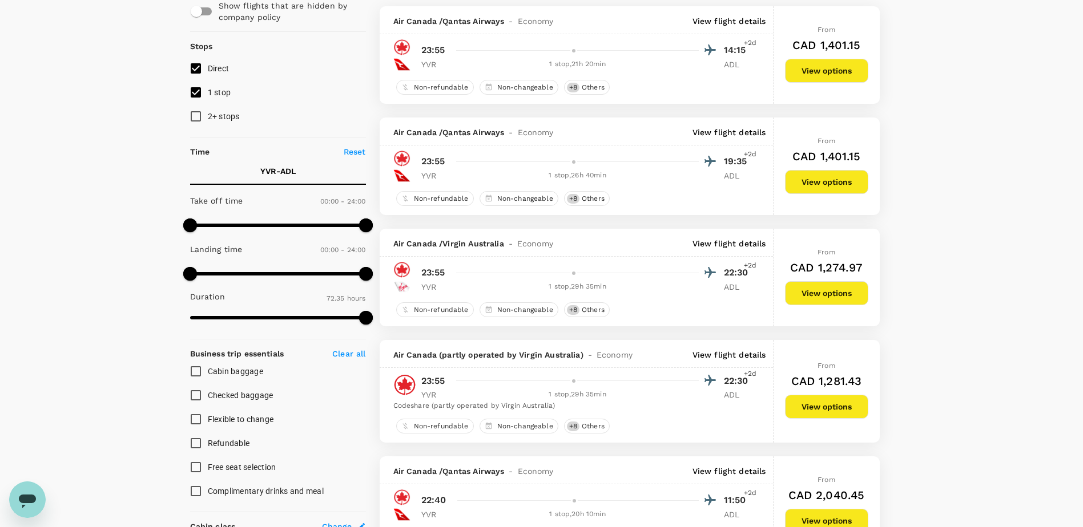
click at [740, 242] on p "View flight details" at bounding box center [729, 243] width 74 height 11
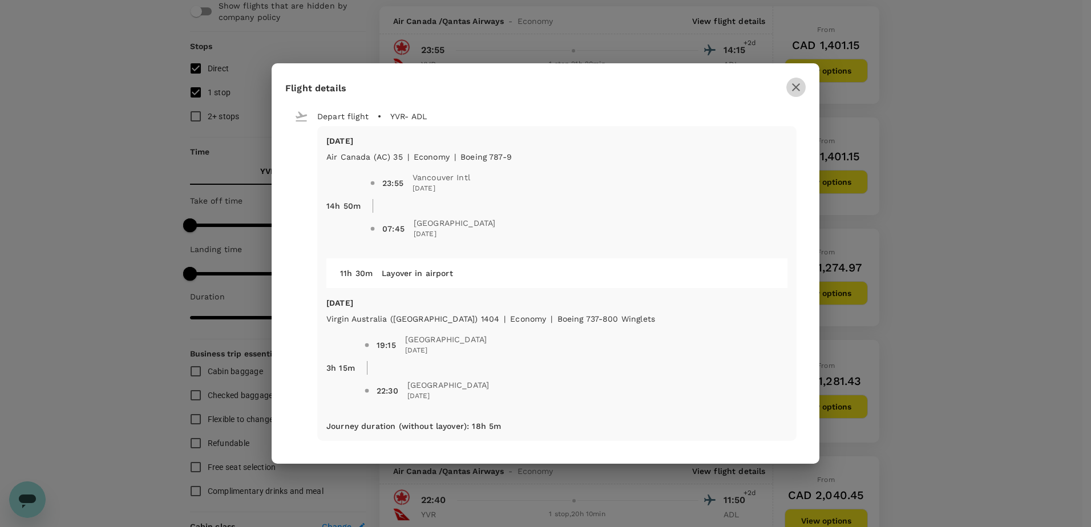
click at [789, 90] on button "button" at bounding box center [795, 87] width 19 height 19
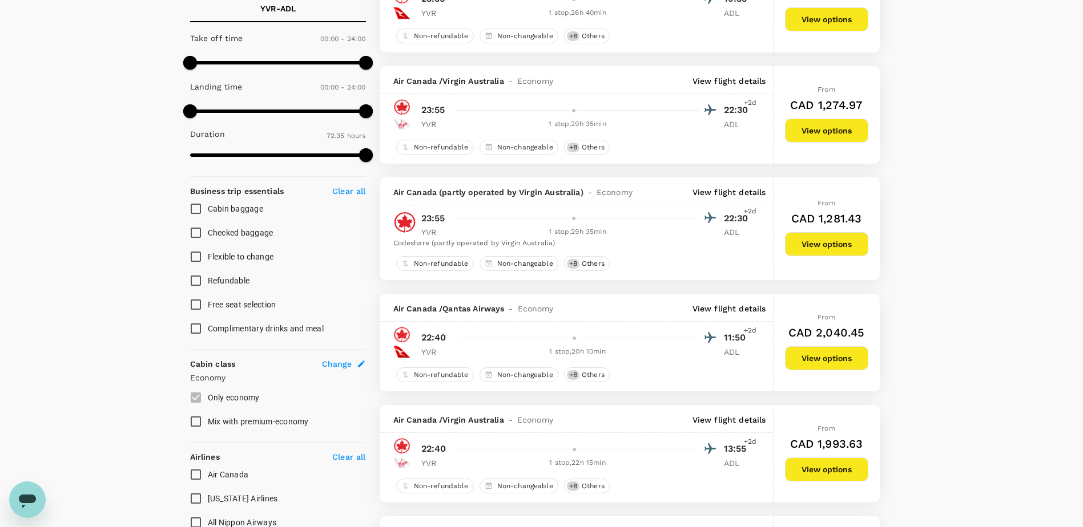
scroll to position [342, 0]
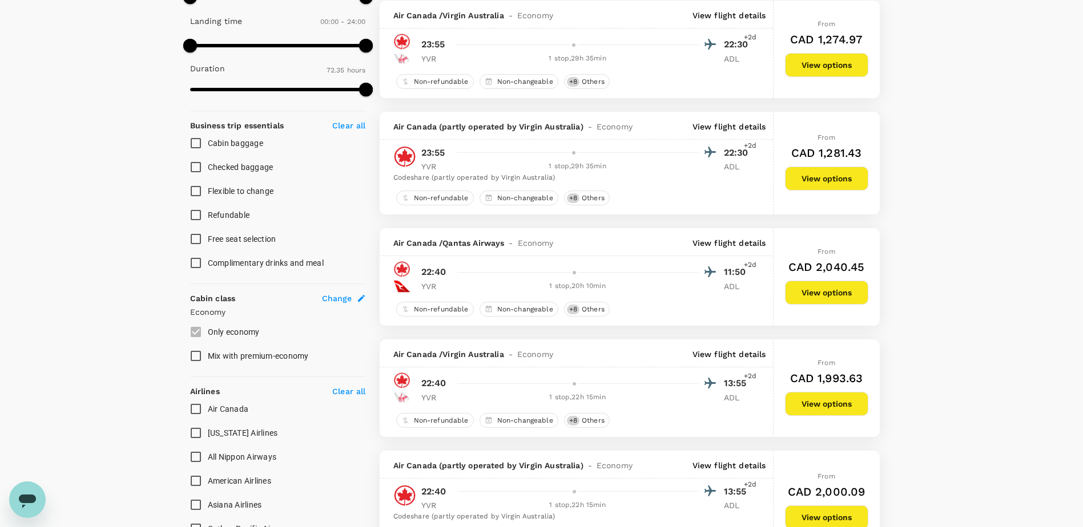
click at [744, 131] on p "View flight details" at bounding box center [729, 126] width 74 height 11
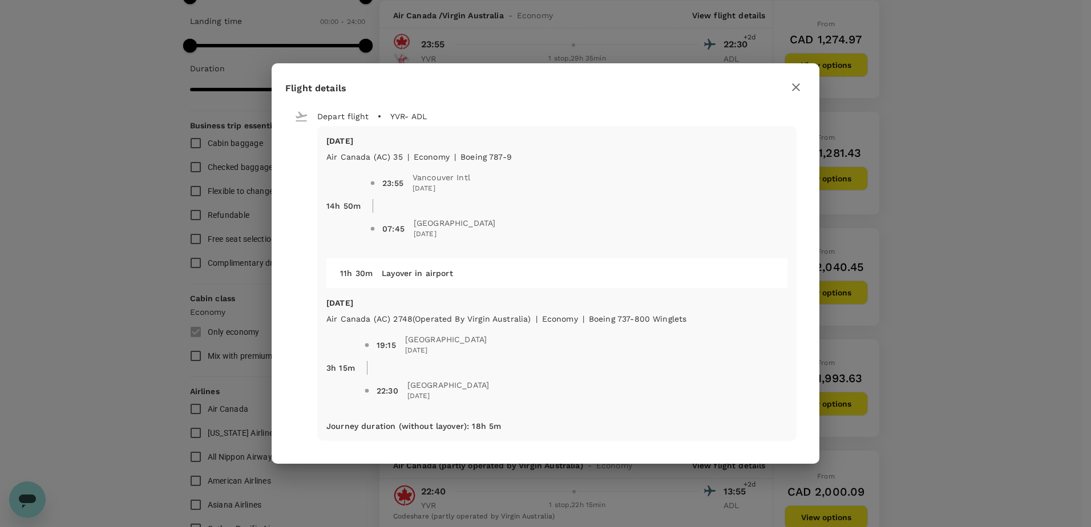
click at [793, 86] on icon "button" at bounding box center [796, 87] width 14 height 14
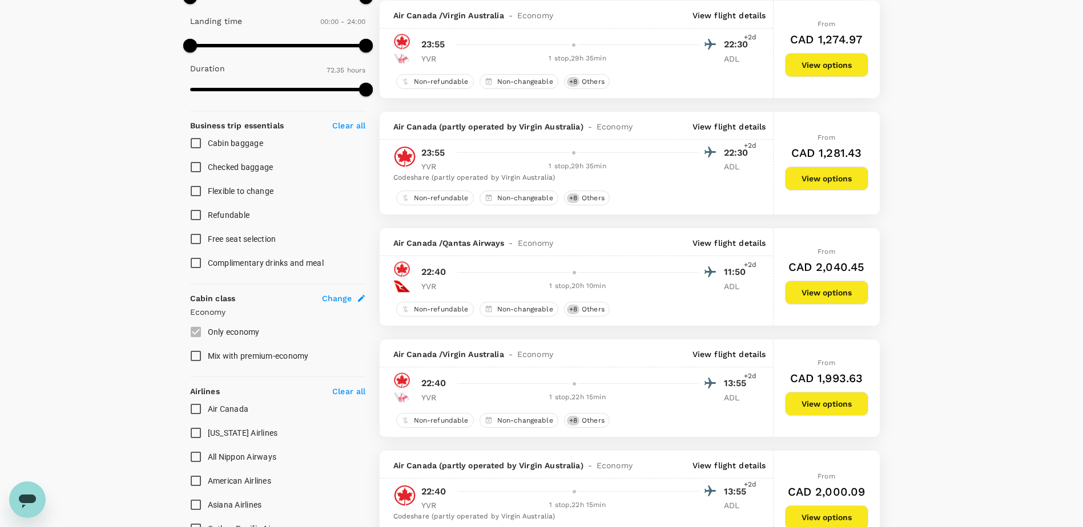
click at [737, 239] on p "View flight details" at bounding box center [729, 242] width 74 height 11
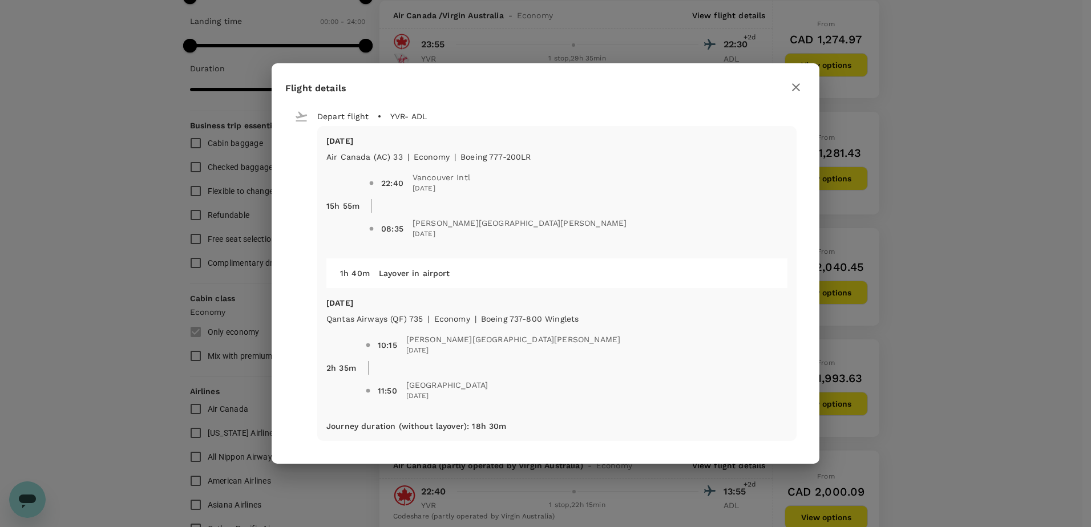
click at [795, 94] on button "button" at bounding box center [795, 87] width 19 height 19
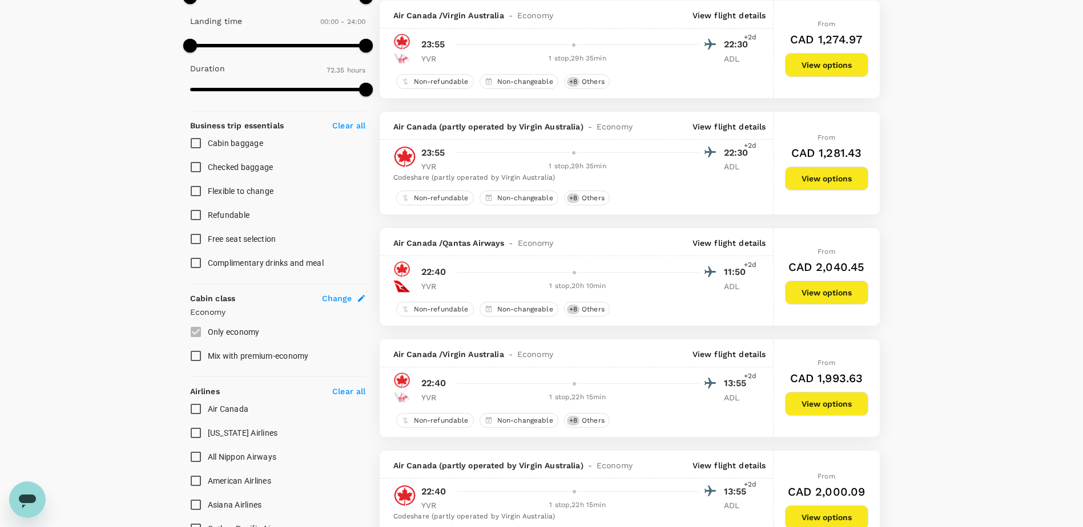
click at [740, 349] on p "View flight details" at bounding box center [729, 354] width 74 height 11
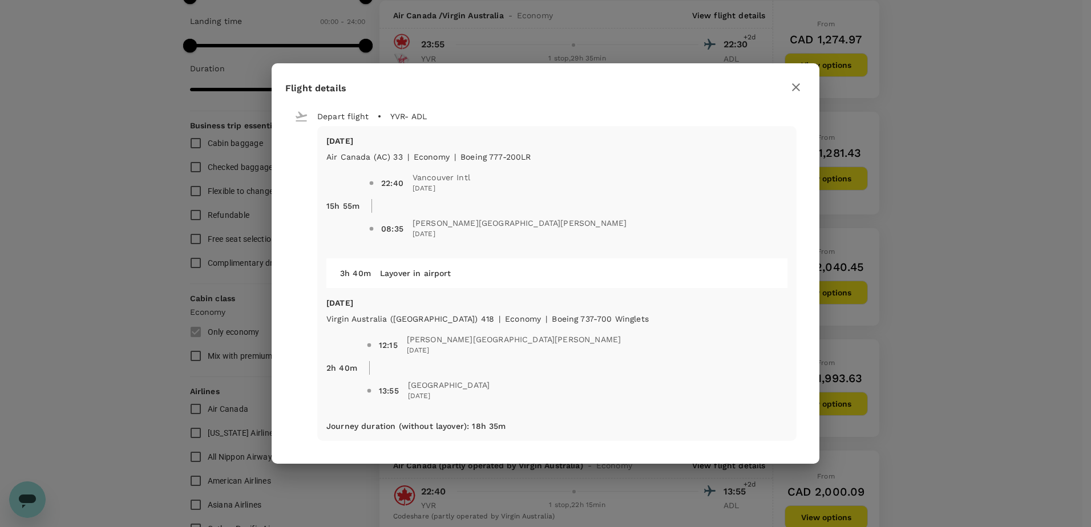
click at [795, 89] on icon "button" at bounding box center [796, 87] width 14 height 14
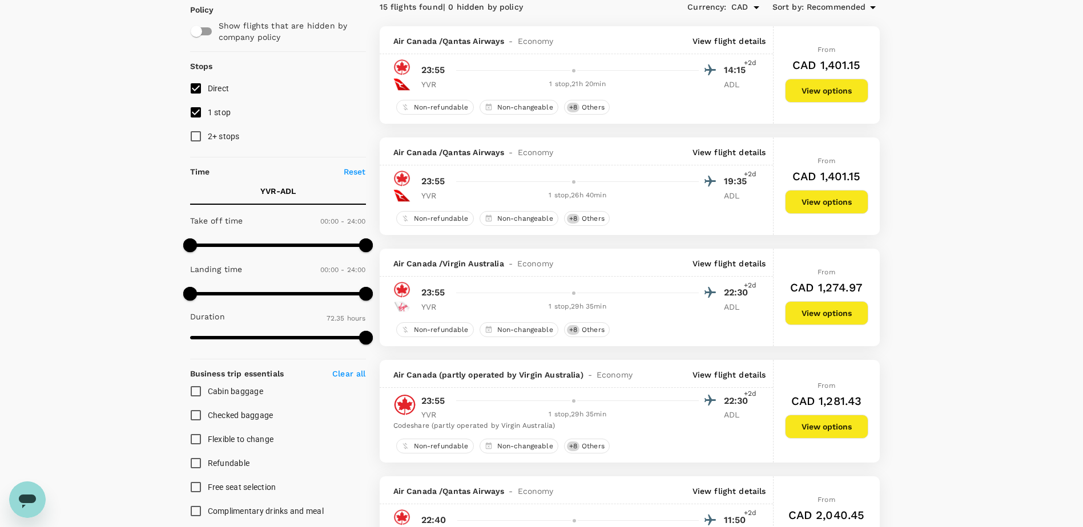
scroll to position [114, 0]
